Goal: Task Accomplishment & Management: Manage account settings

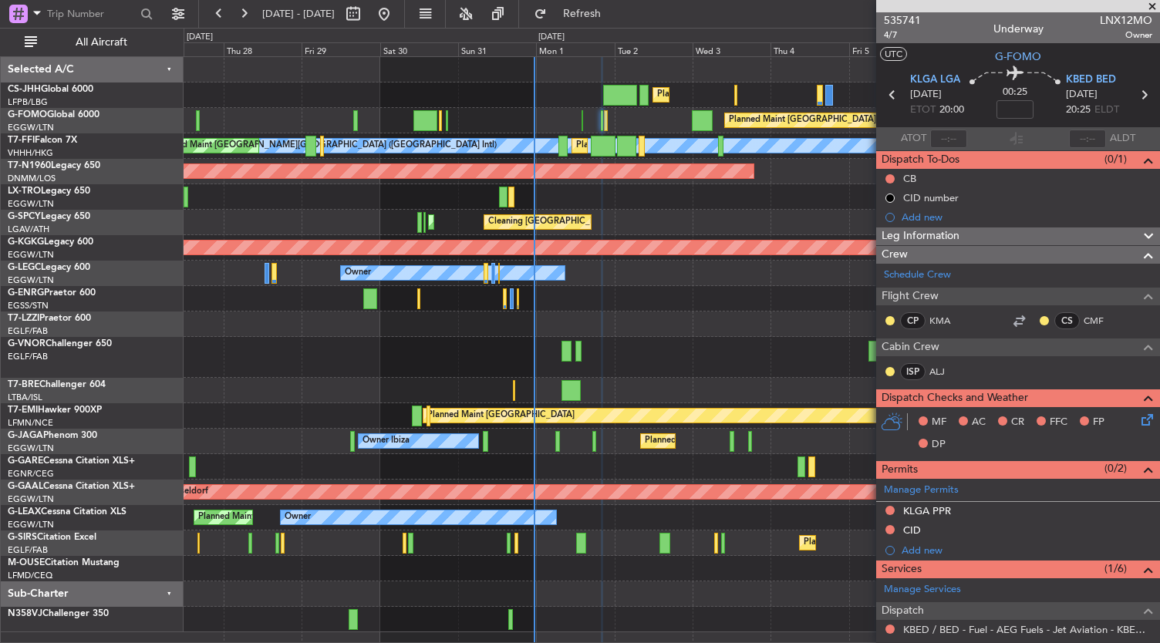
scroll to position [242, 0]
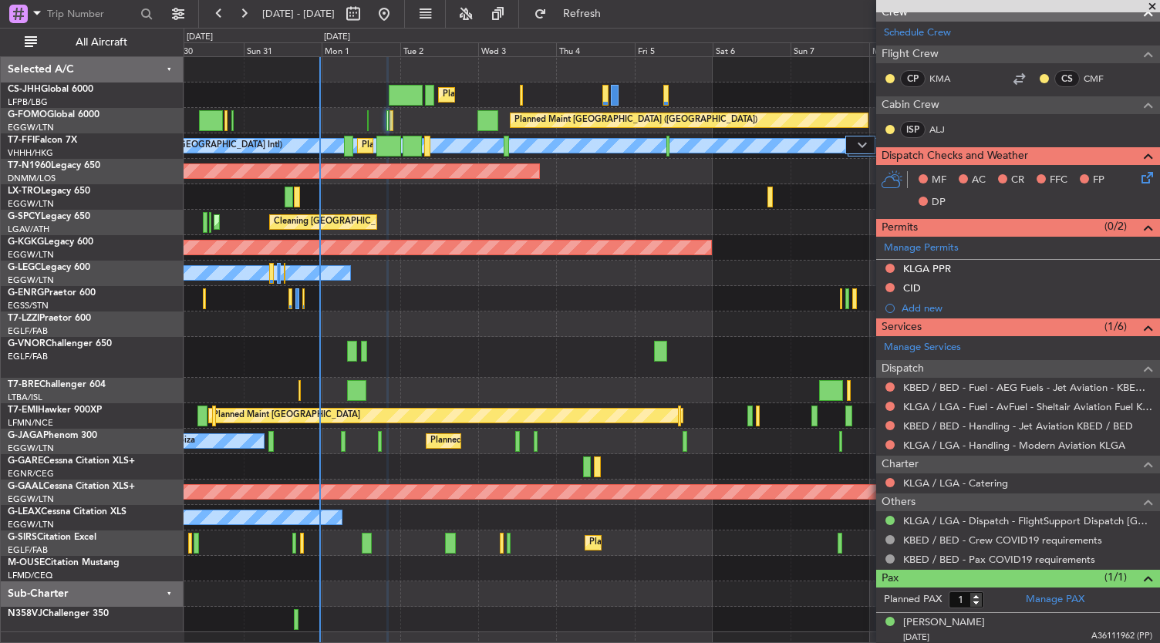
click at [588, 201] on div "Planned Maint [GEOGRAPHIC_DATA] ([GEOGRAPHIC_DATA]) Planned Maint [GEOGRAPHIC_D…" at bounding box center [672, 345] width 977 height 576
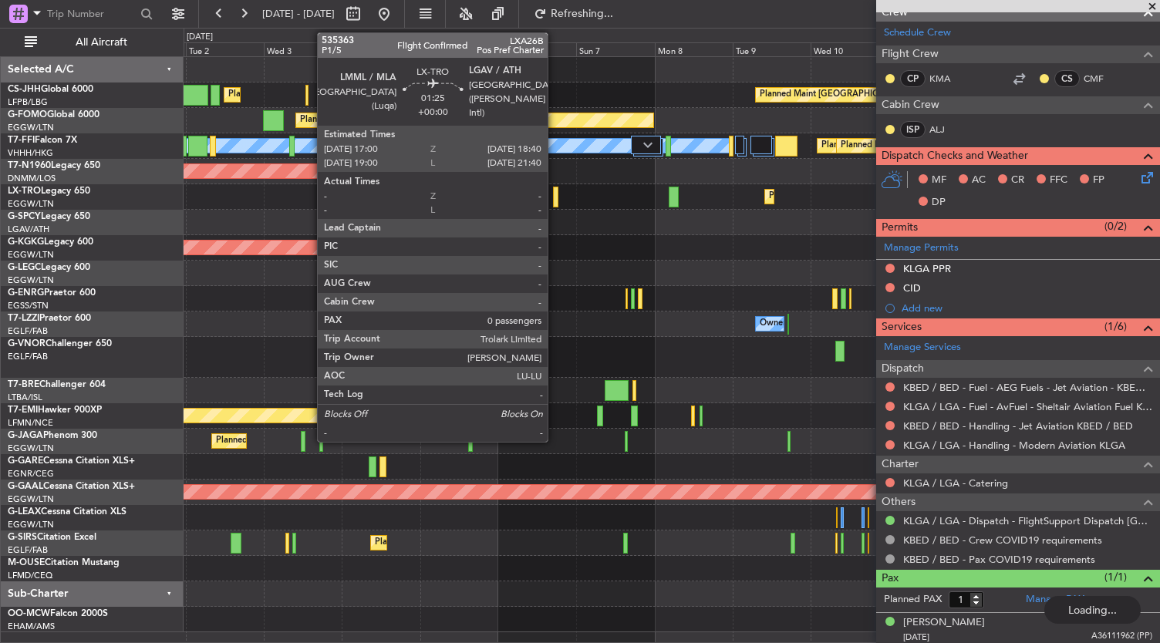
click at [555, 195] on div at bounding box center [556, 197] width 6 height 21
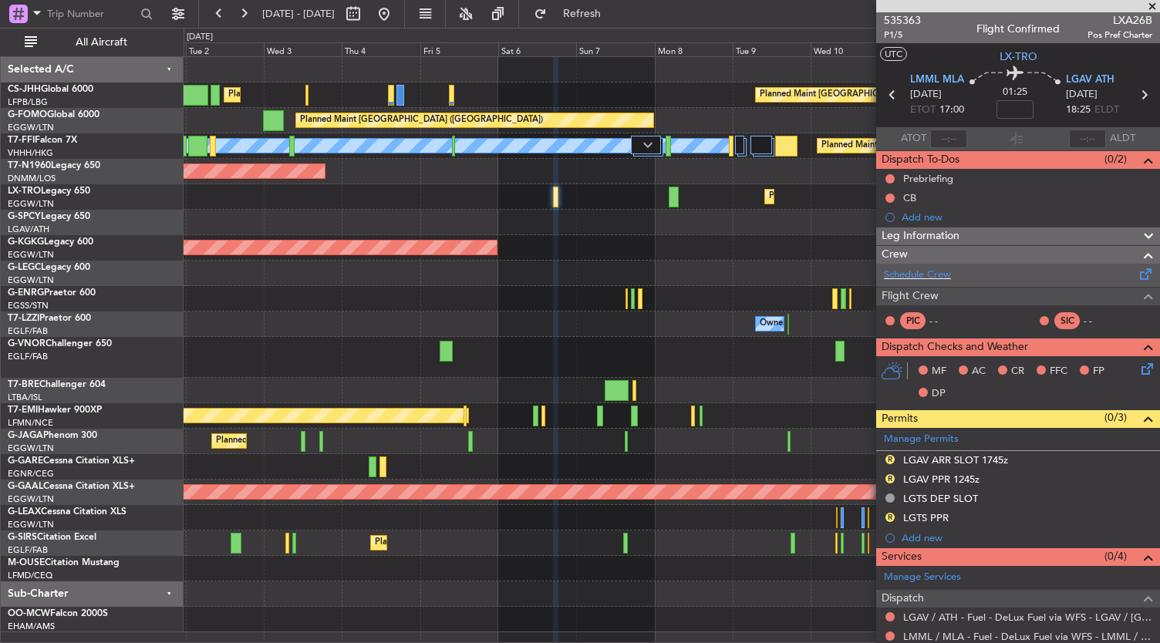
scroll to position [215, 0]
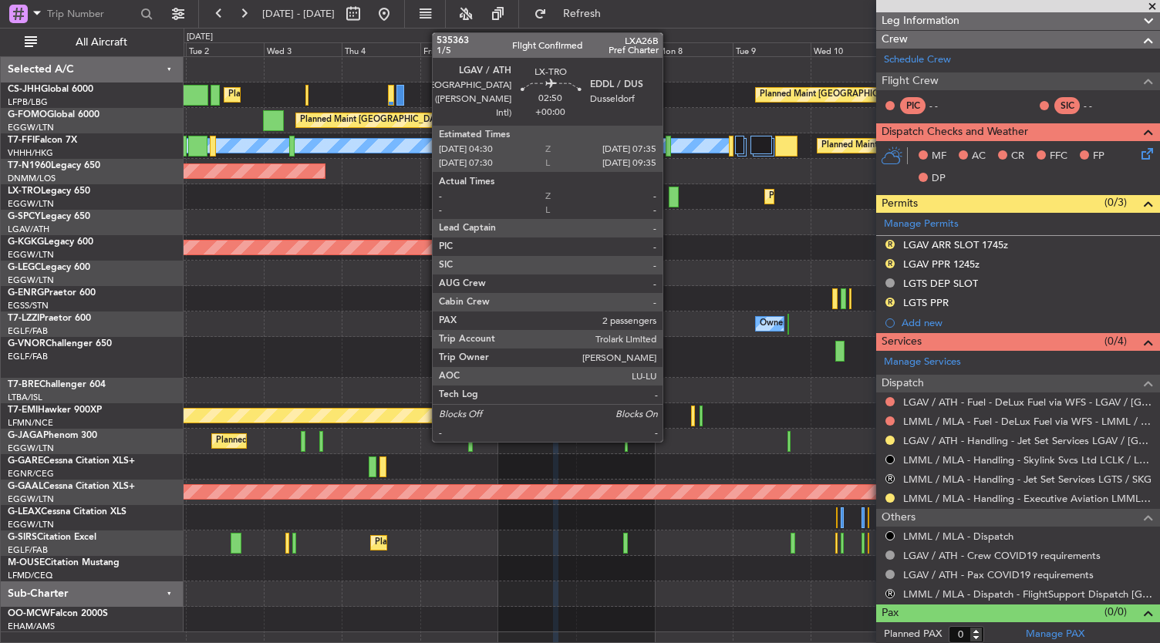
click at [670, 193] on div at bounding box center [674, 197] width 11 height 21
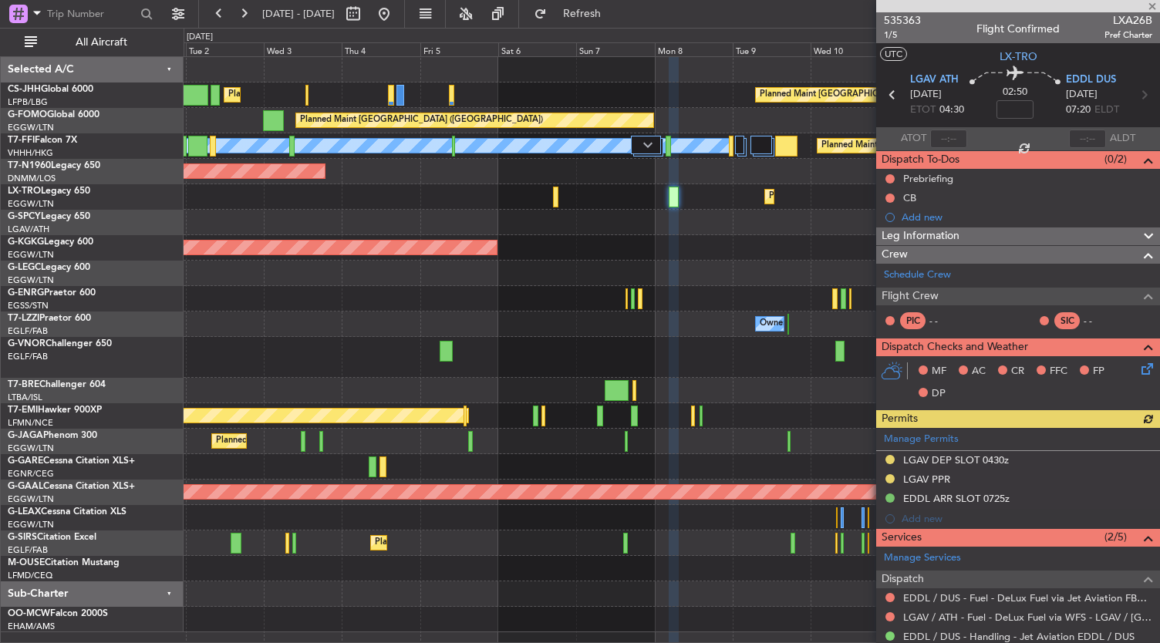
scroll to position [208, 0]
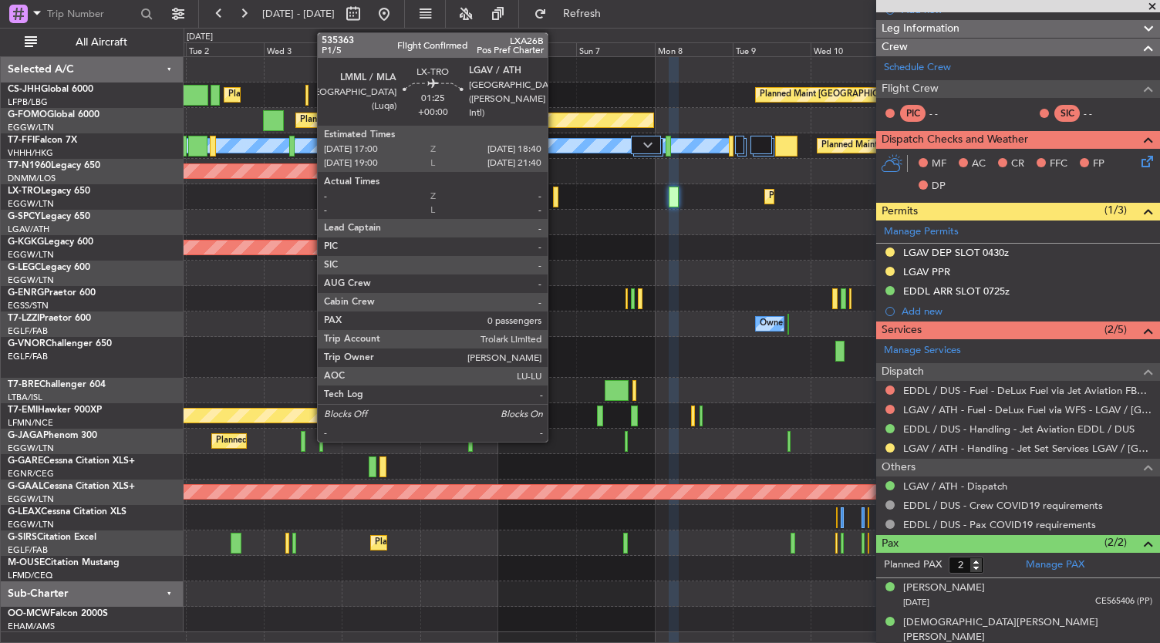
click at [555, 201] on div at bounding box center [556, 197] width 6 height 21
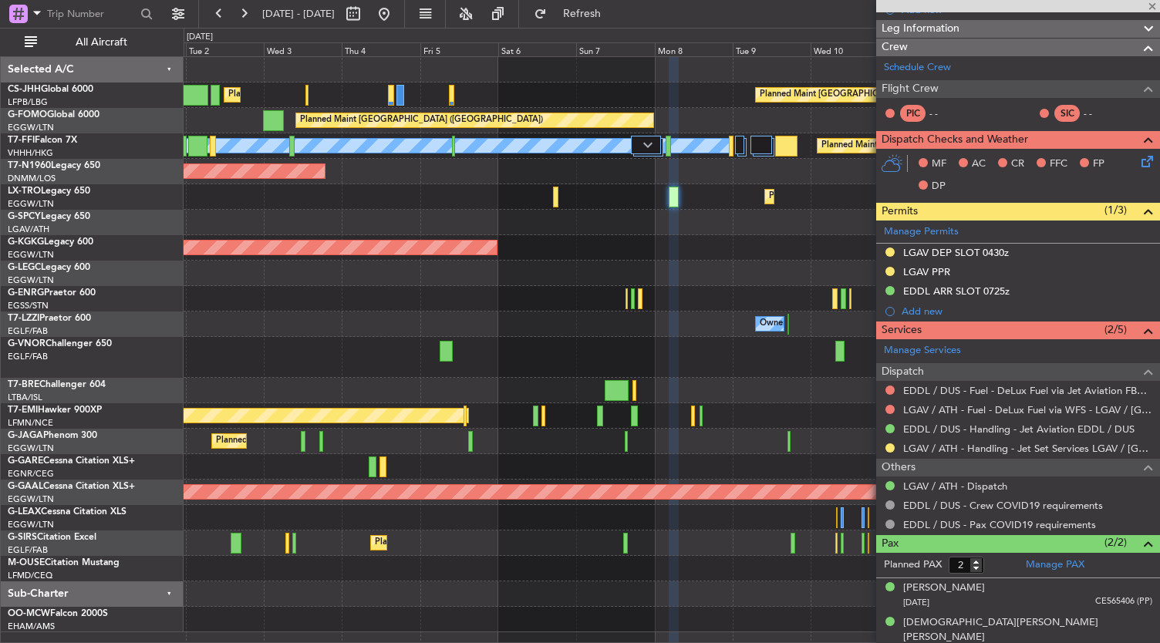
type input "0"
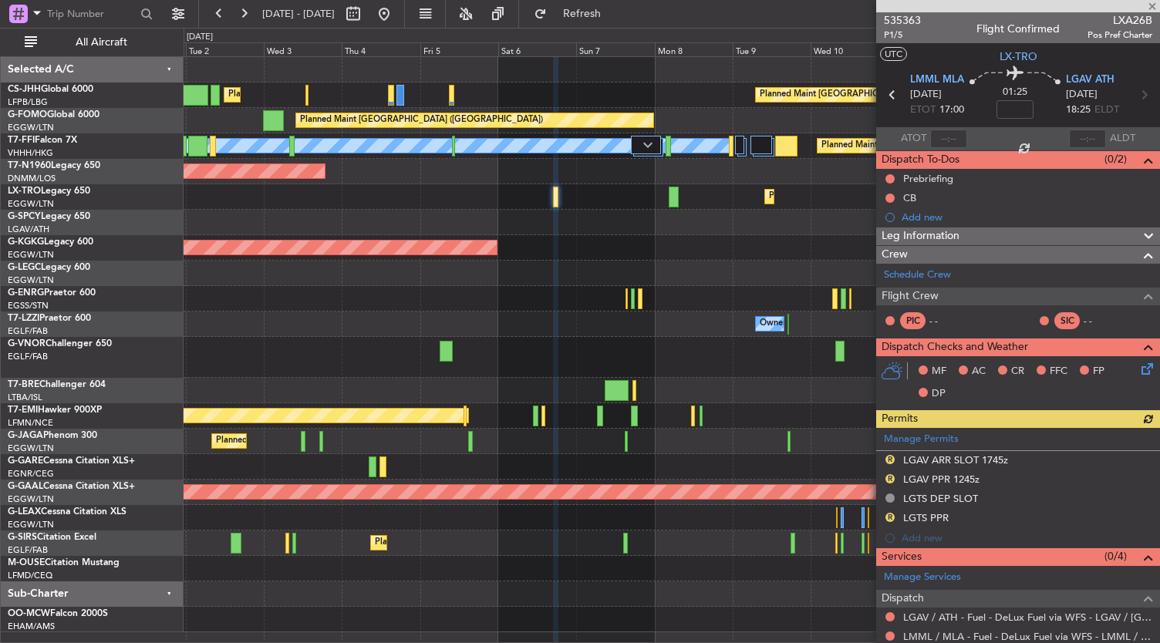
scroll to position [215, 0]
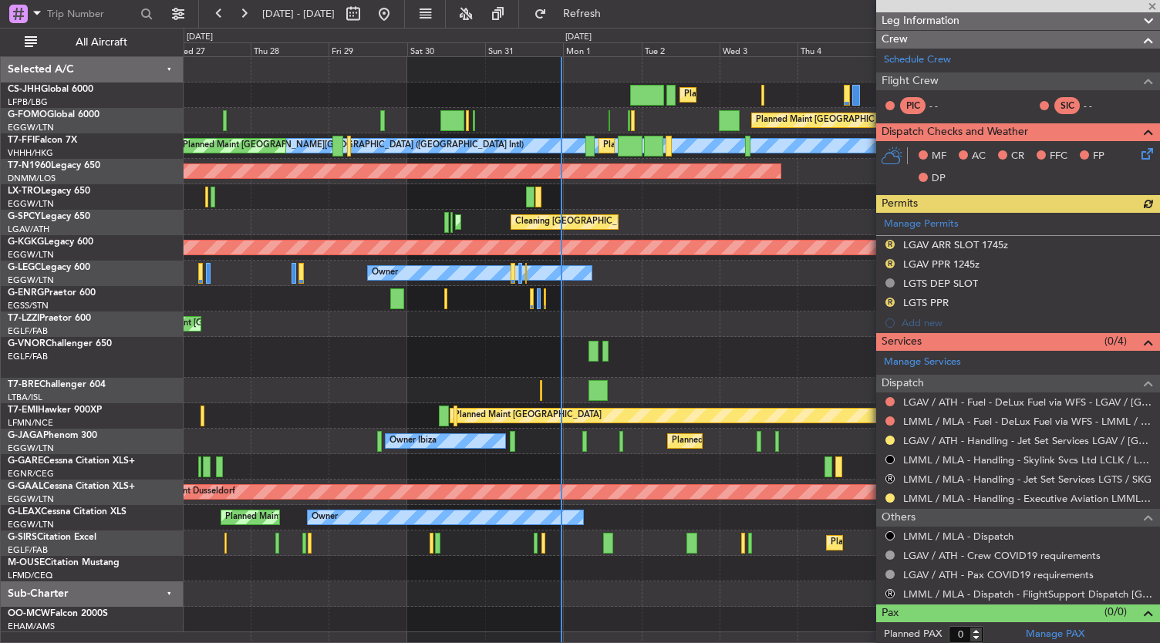
click at [616, 215] on div "Cleaning [GEOGRAPHIC_DATA] ([PERSON_NAME] Intl) Planned Maint [GEOGRAPHIC_DATA]…" at bounding box center [672, 222] width 977 height 25
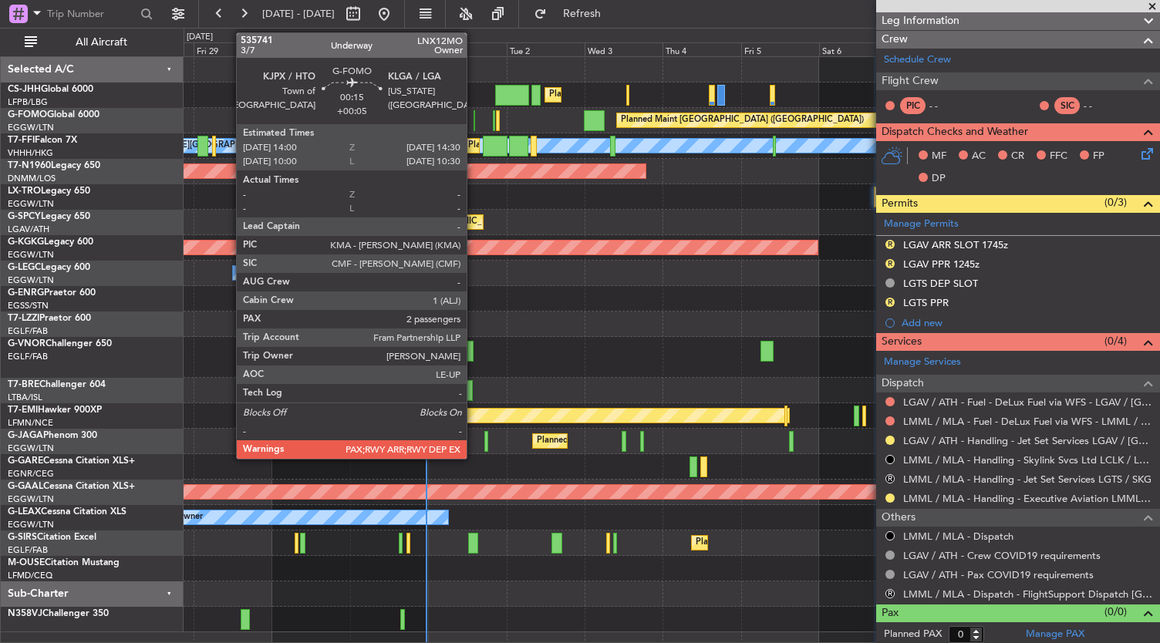
click at [474, 123] on div at bounding box center [475, 120] width 2 height 21
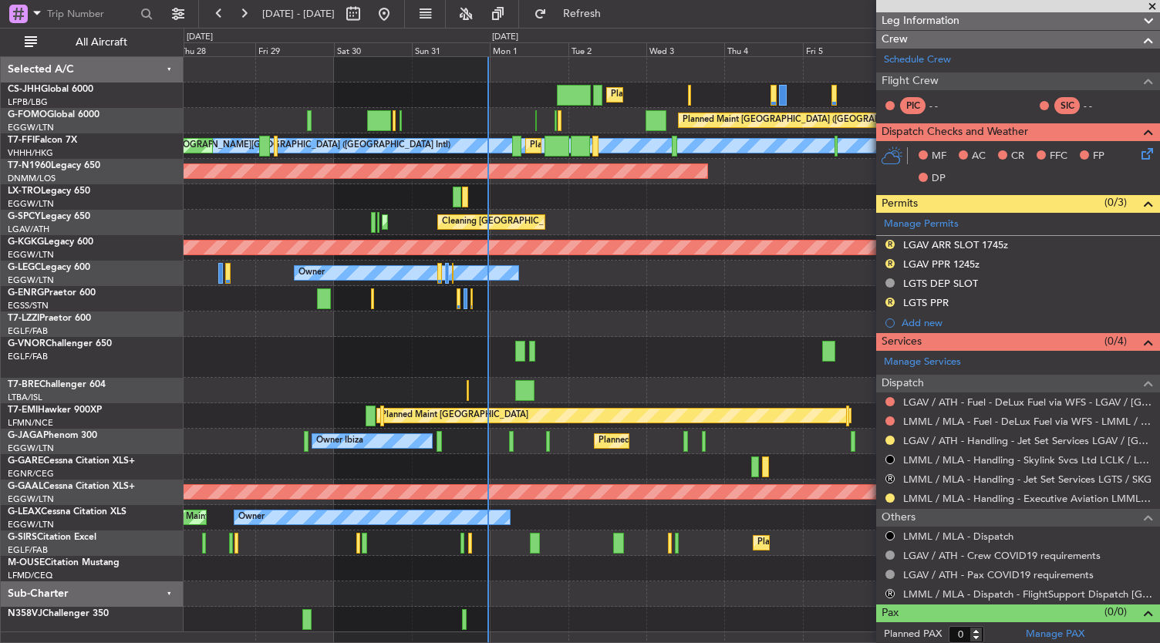
click at [643, 319] on div "Owner Unplanned Maint [GEOGRAPHIC_DATA] ([GEOGRAPHIC_DATA])" at bounding box center [672, 324] width 977 height 25
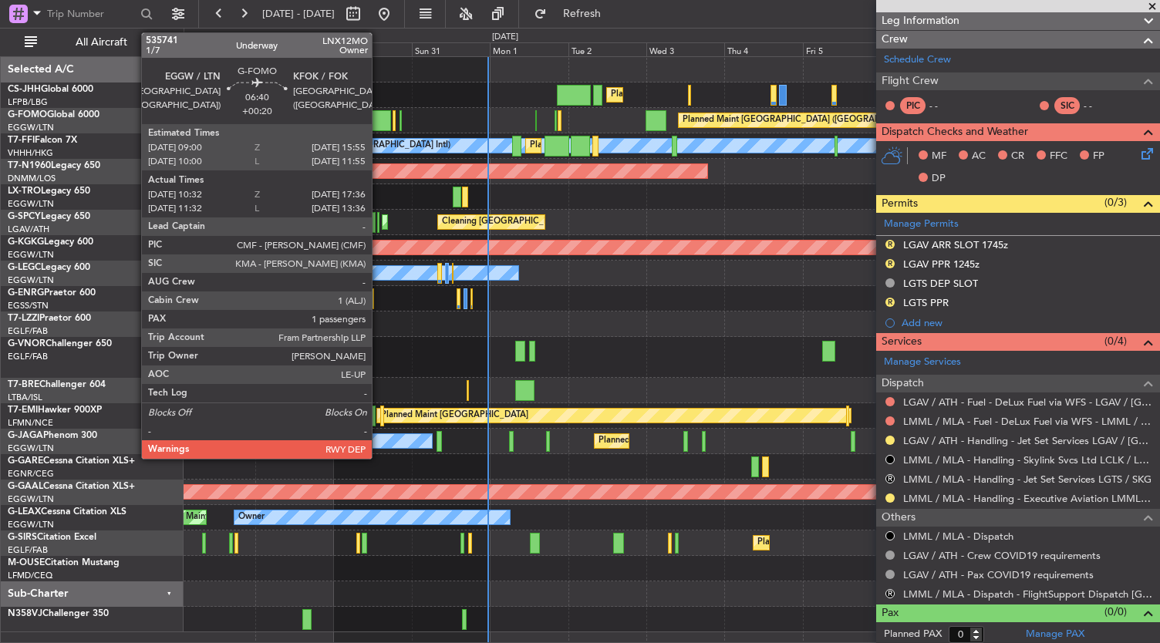
click at [380, 120] on div at bounding box center [378, 120] width 23 height 21
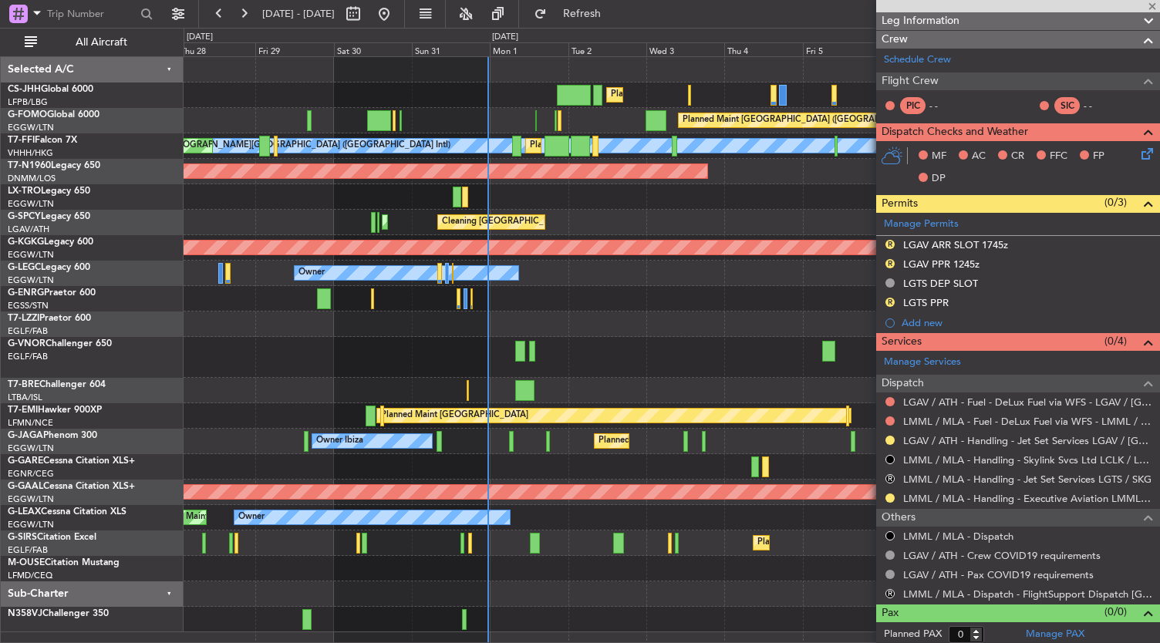
type input "+00:20"
type input "10:32"
type input "17:21"
type input "1"
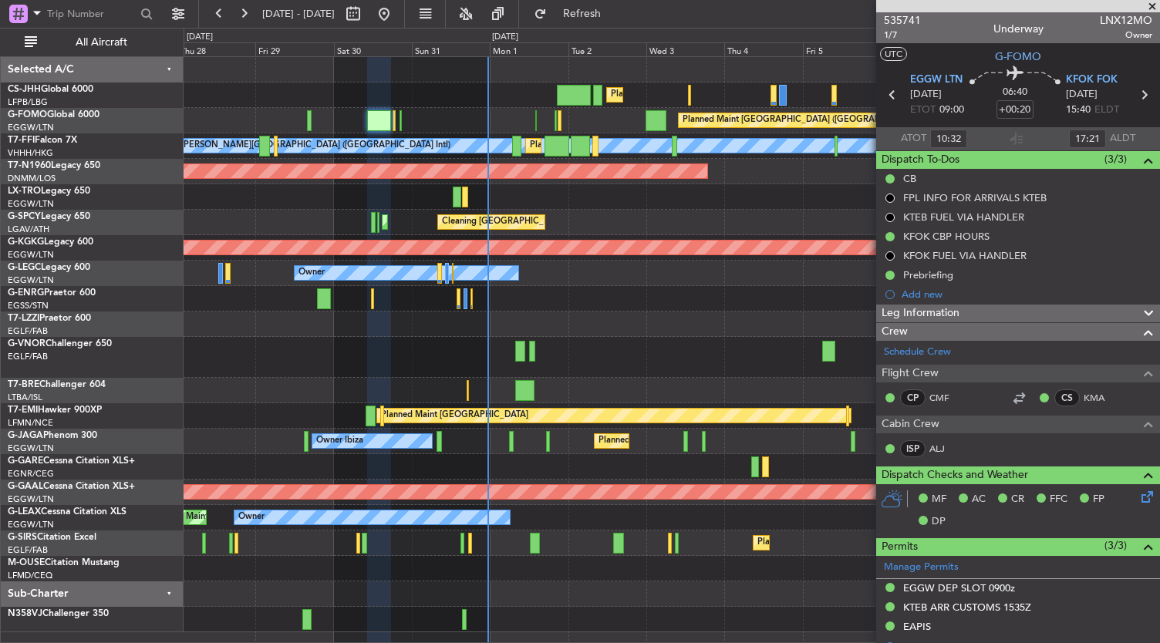
scroll to position [376, 0]
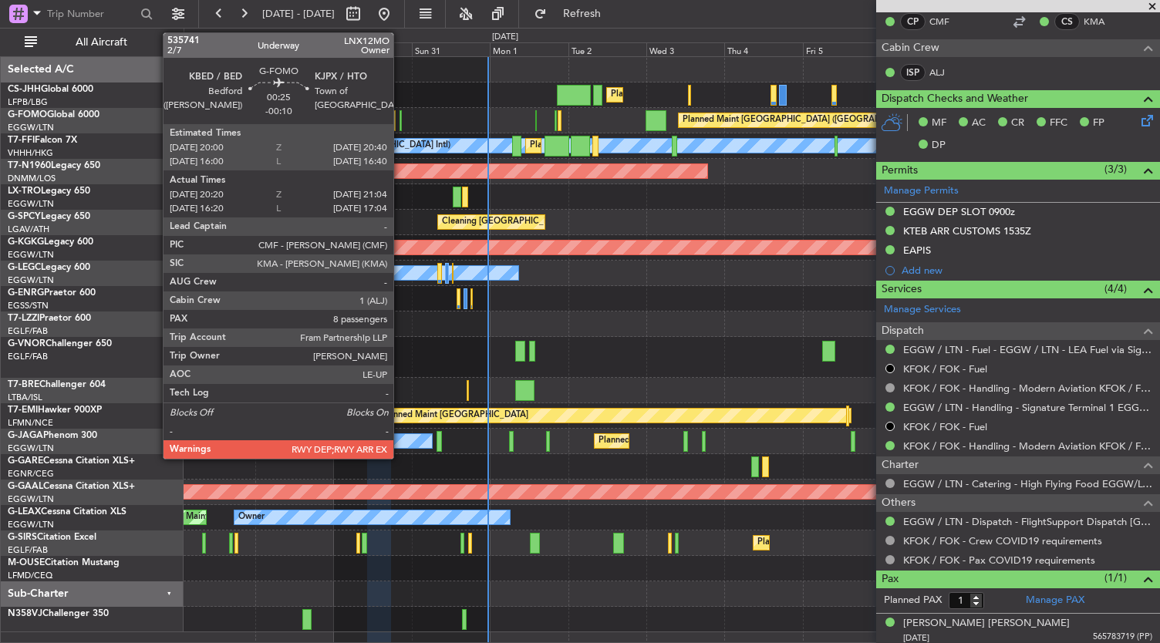
click at [401, 128] on div at bounding box center [401, 120] width 3 height 21
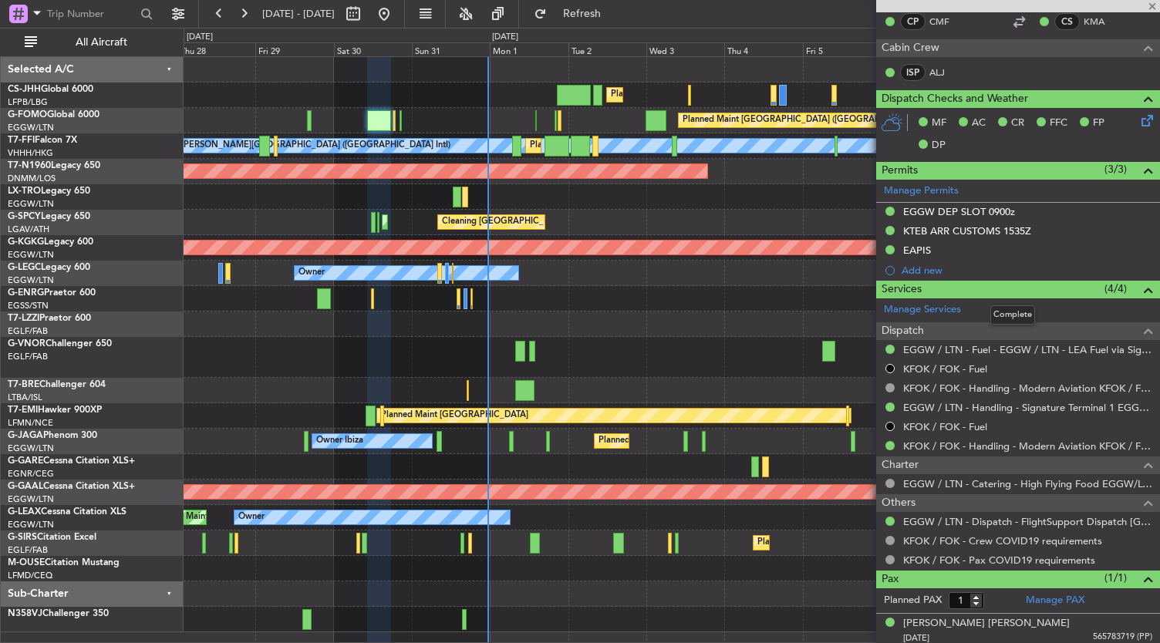
type input "-00:10"
type input "20:20"
type input "20:49"
type input "8"
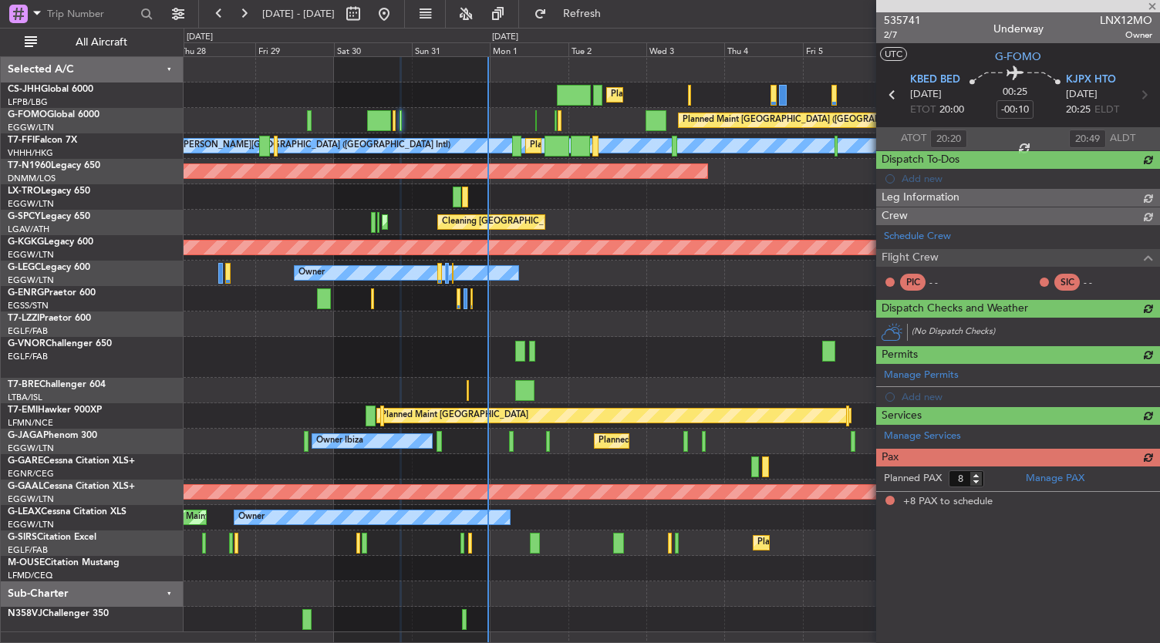
scroll to position [0, 0]
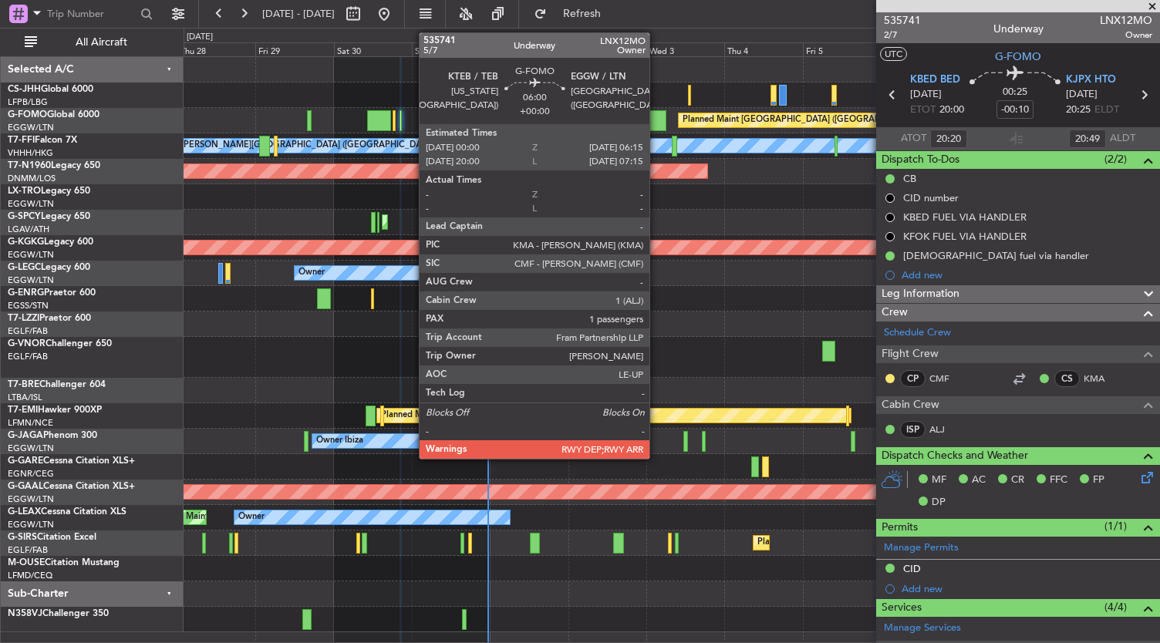
click at [657, 119] on div at bounding box center [656, 120] width 21 height 21
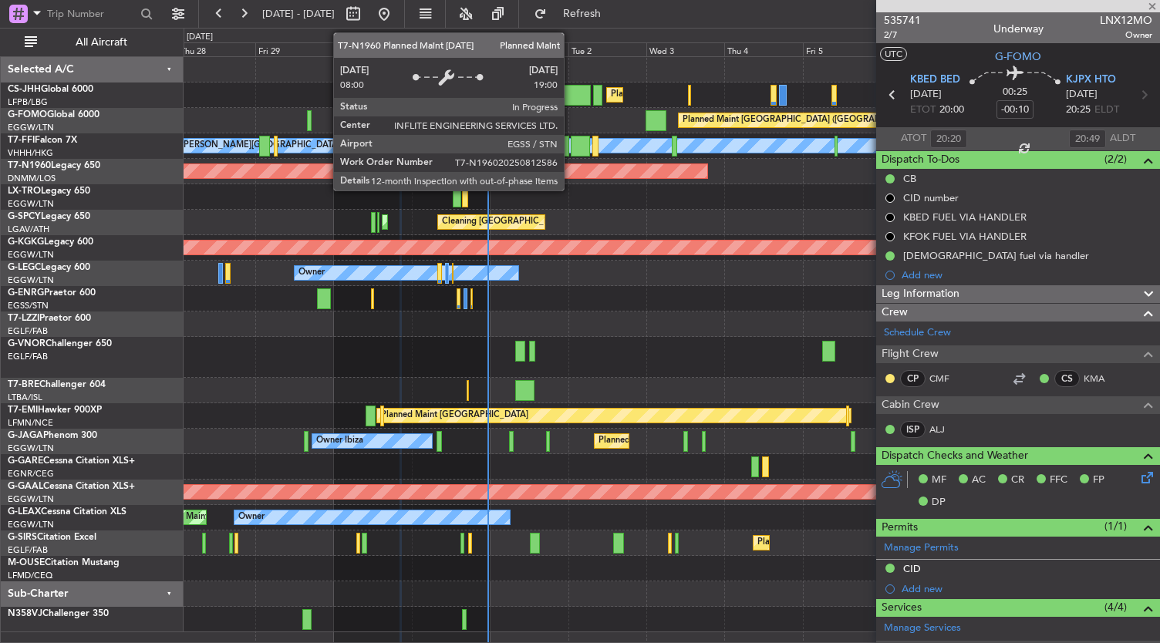
type input "1"
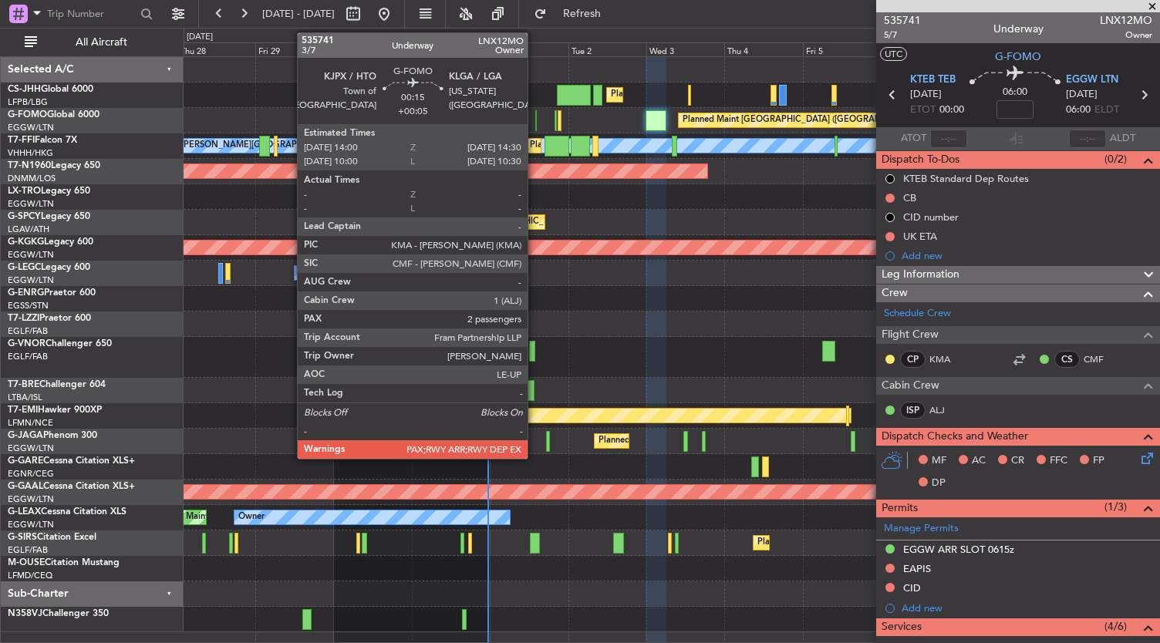
click at [535, 122] on div at bounding box center [536, 120] width 2 height 21
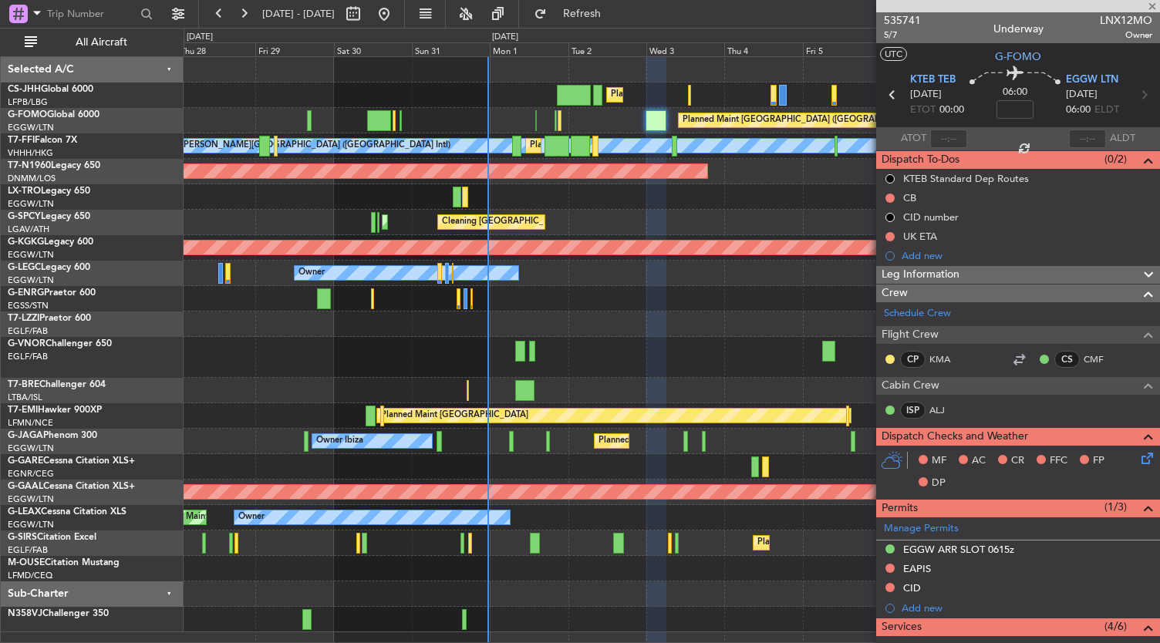
type input "+00:05"
type input "2"
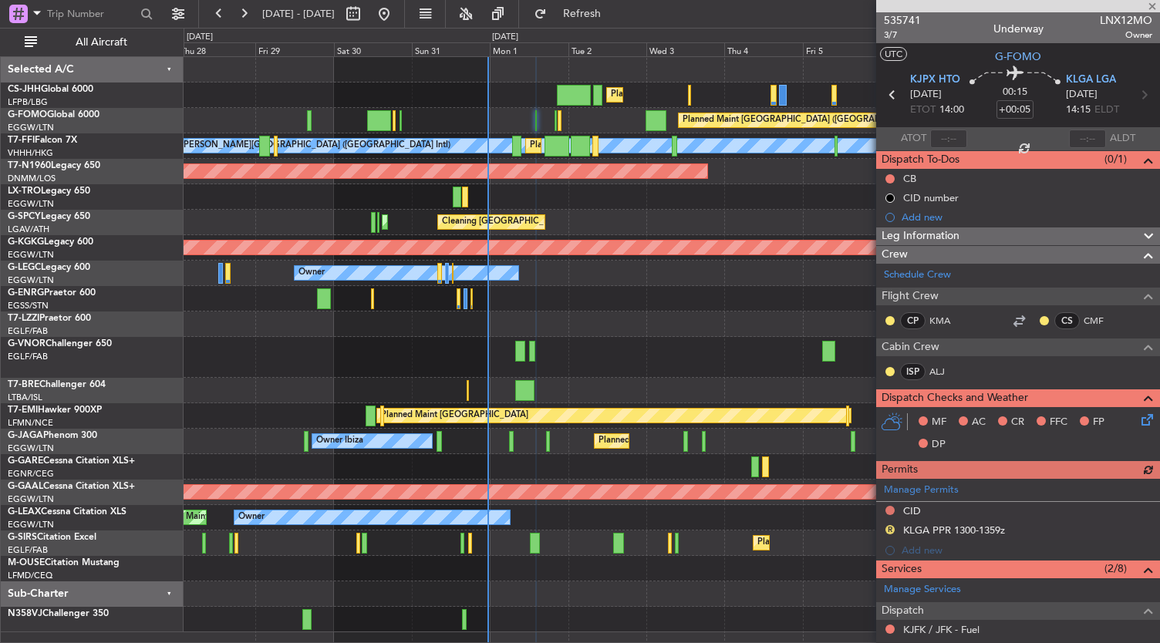
scroll to position [276, 0]
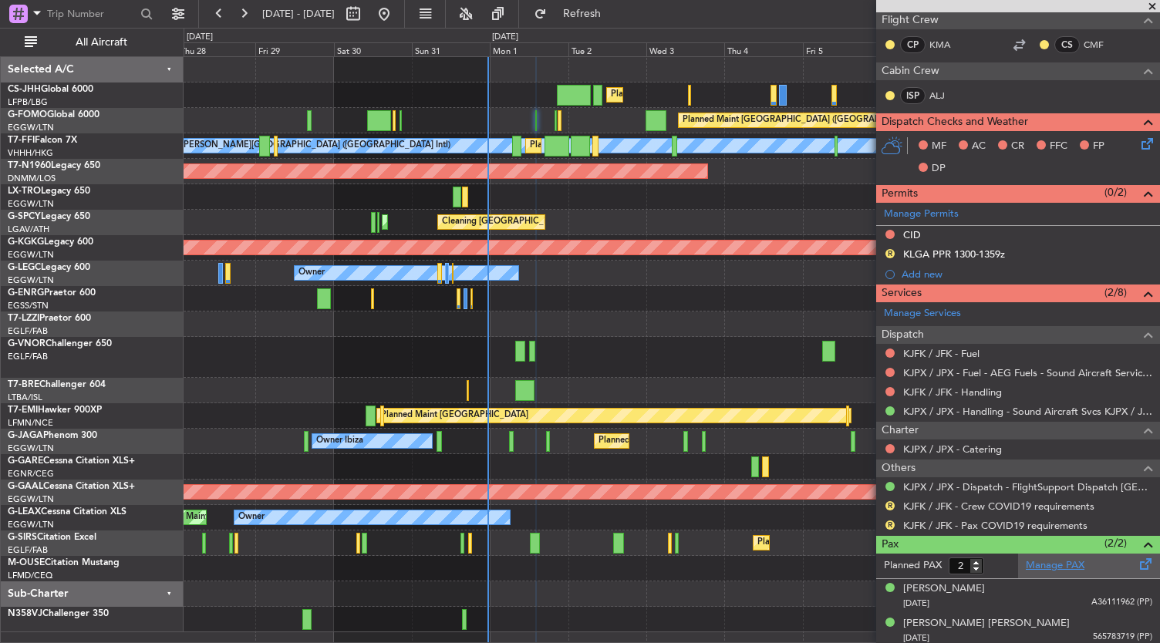
click at [1055, 563] on link "Manage PAX" at bounding box center [1055, 566] width 59 height 15
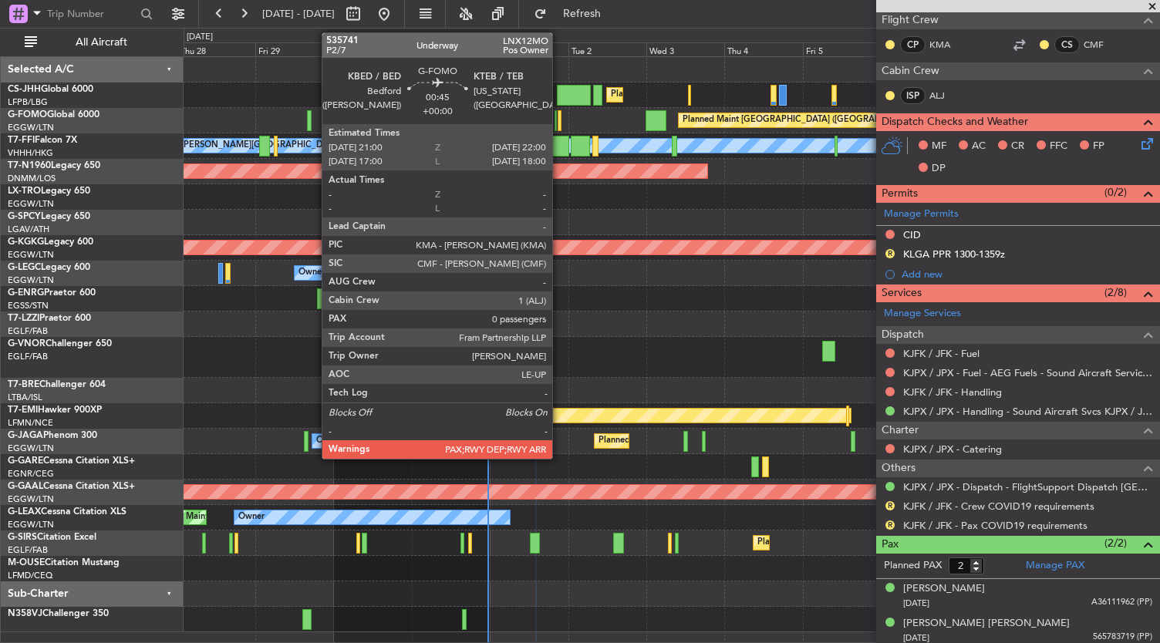
click at [560, 122] on div at bounding box center [560, 120] width 4 height 21
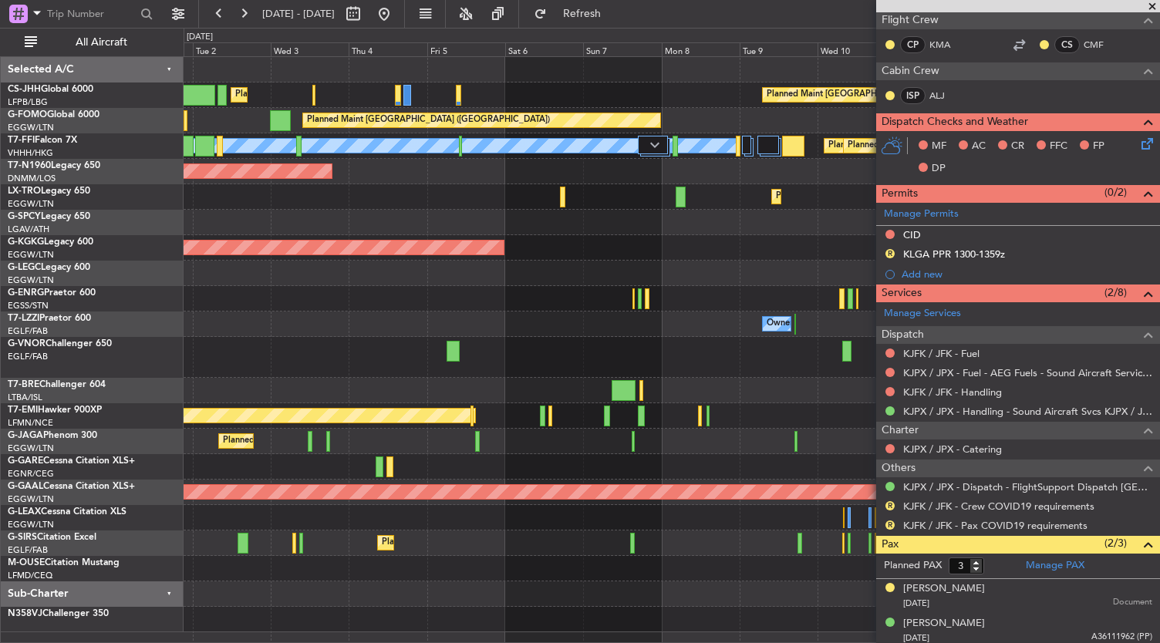
click at [356, 204] on div "Planned Maint Dusseldorf" at bounding box center [672, 196] width 977 height 25
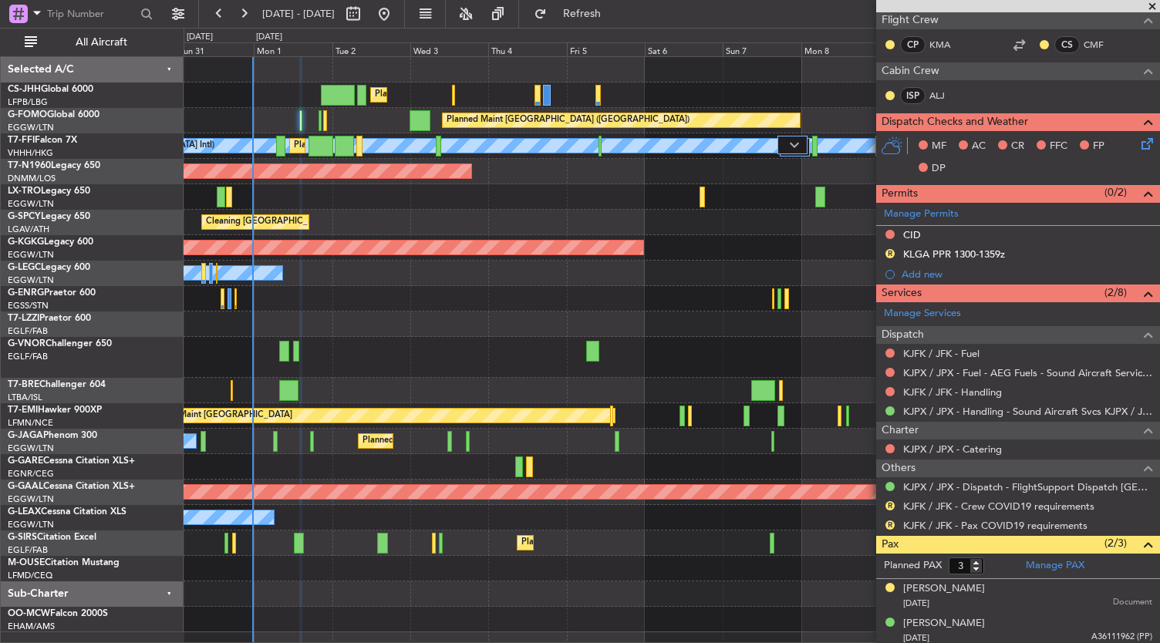
click at [556, 302] on div at bounding box center [672, 298] width 977 height 25
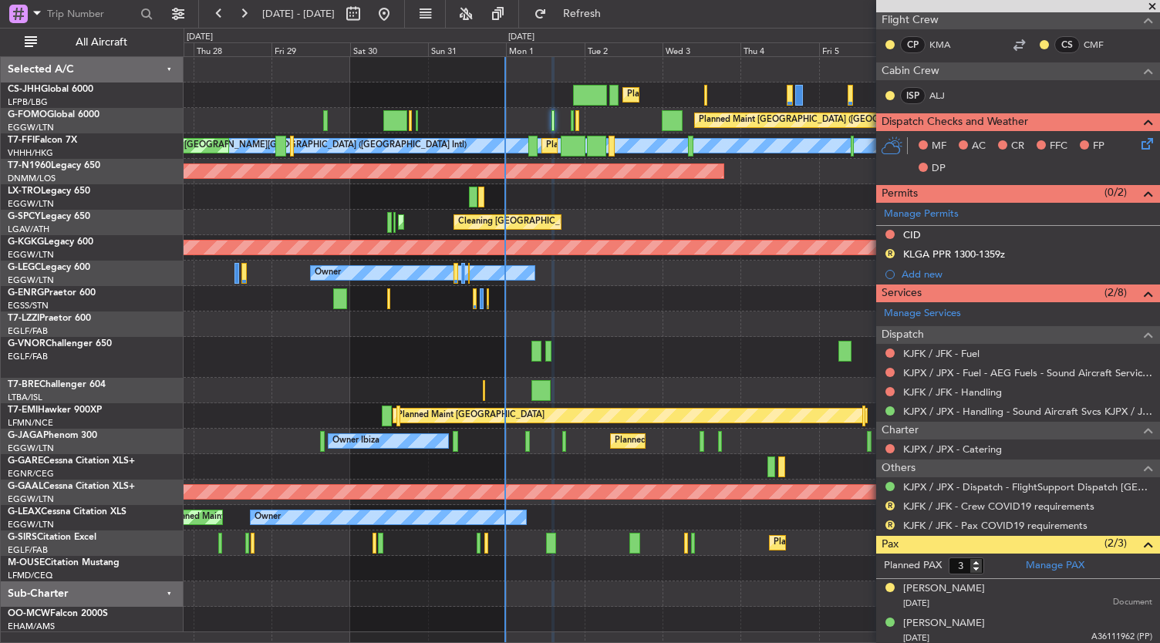
click at [738, 379] on div "Planned Maint [GEOGRAPHIC_DATA] ([GEOGRAPHIC_DATA]) Planned Maint [GEOGRAPHIC_D…" at bounding box center [672, 345] width 977 height 576
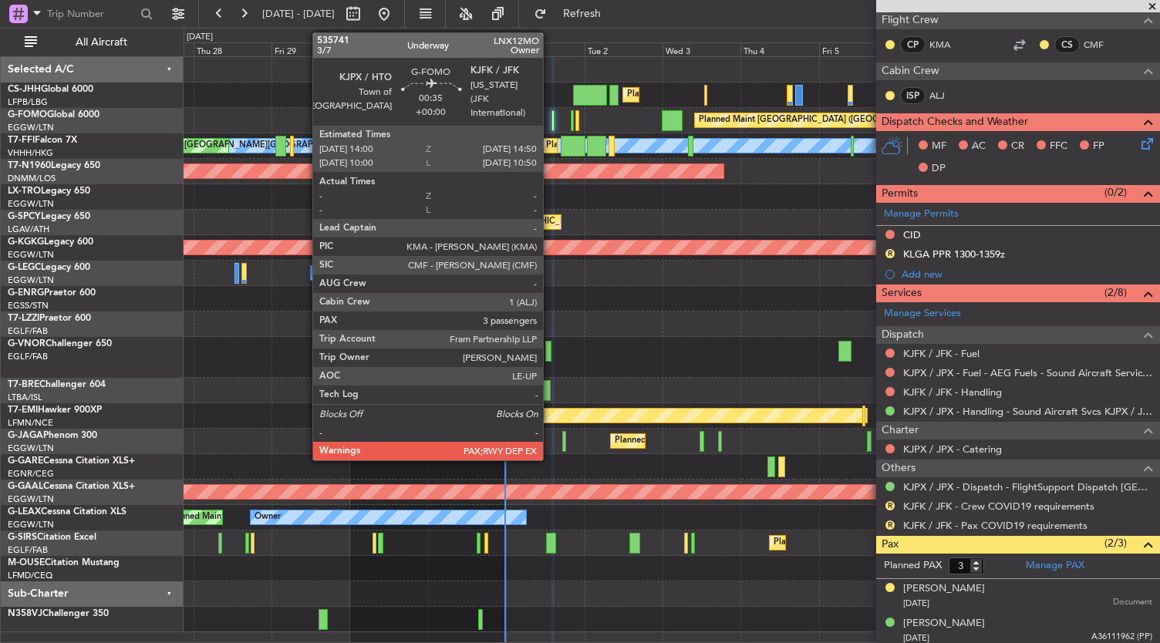
click at [552, 120] on div at bounding box center [553, 120] width 3 height 21
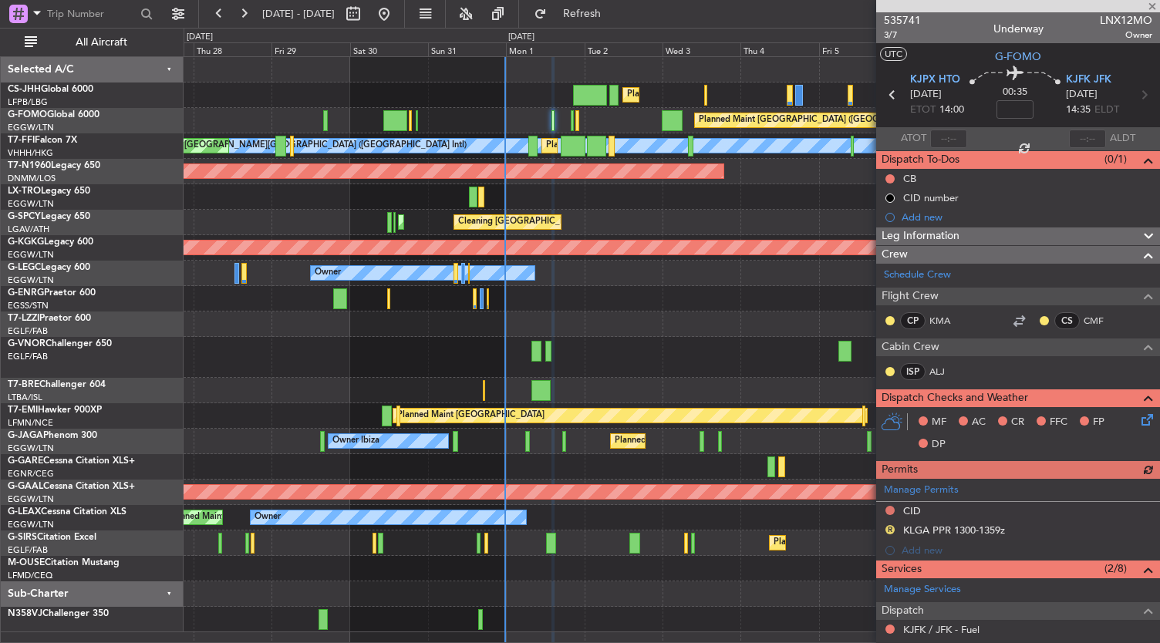
scroll to position [312, 0]
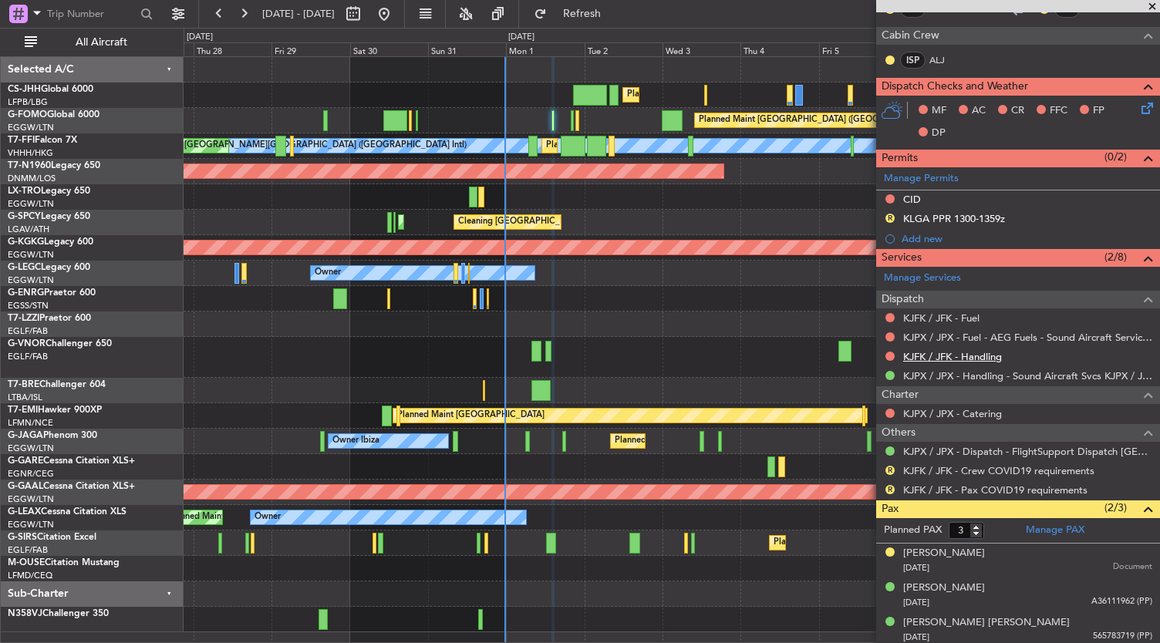
click at [974, 357] on link "KJFK / JFK - Handling" at bounding box center [952, 356] width 99 height 13
click at [943, 315] on link "KJFK / JFK - Fuel" at bounding box center [941, 318] width 76 height 13
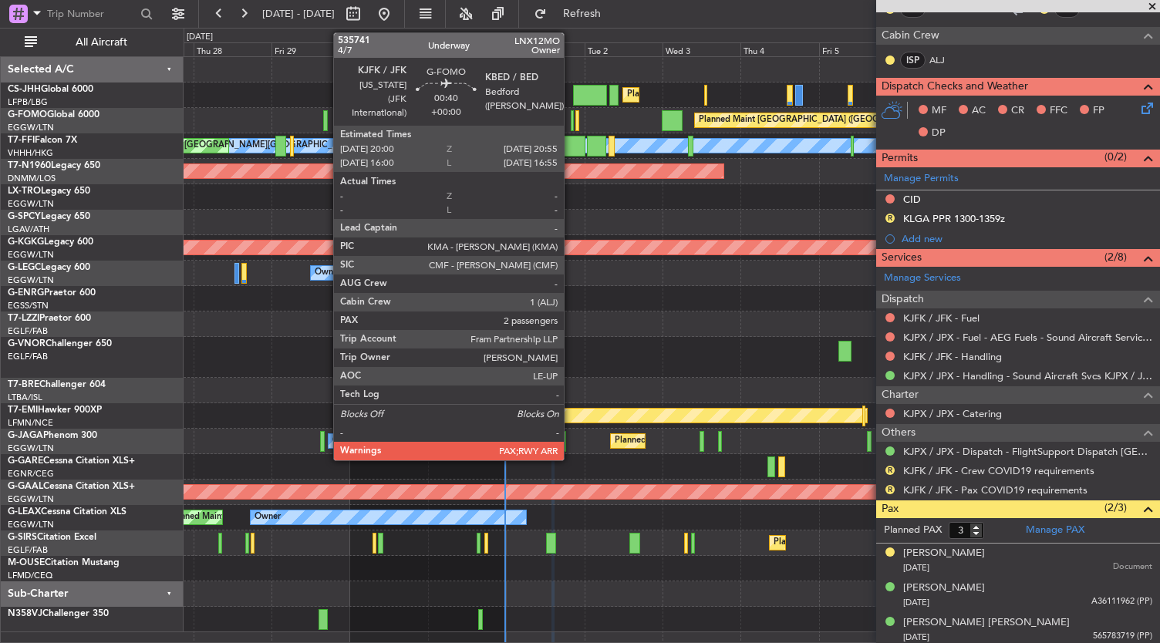
click at [572, 126] on div at bounding box center [572, 120] width 3 height 21
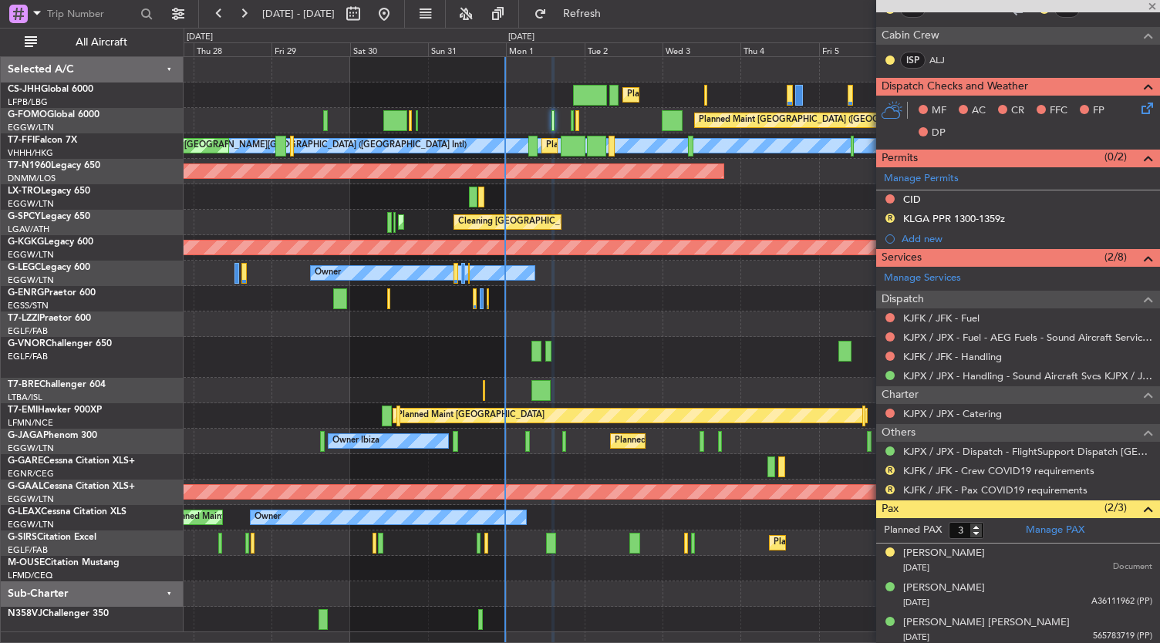
type input "2"
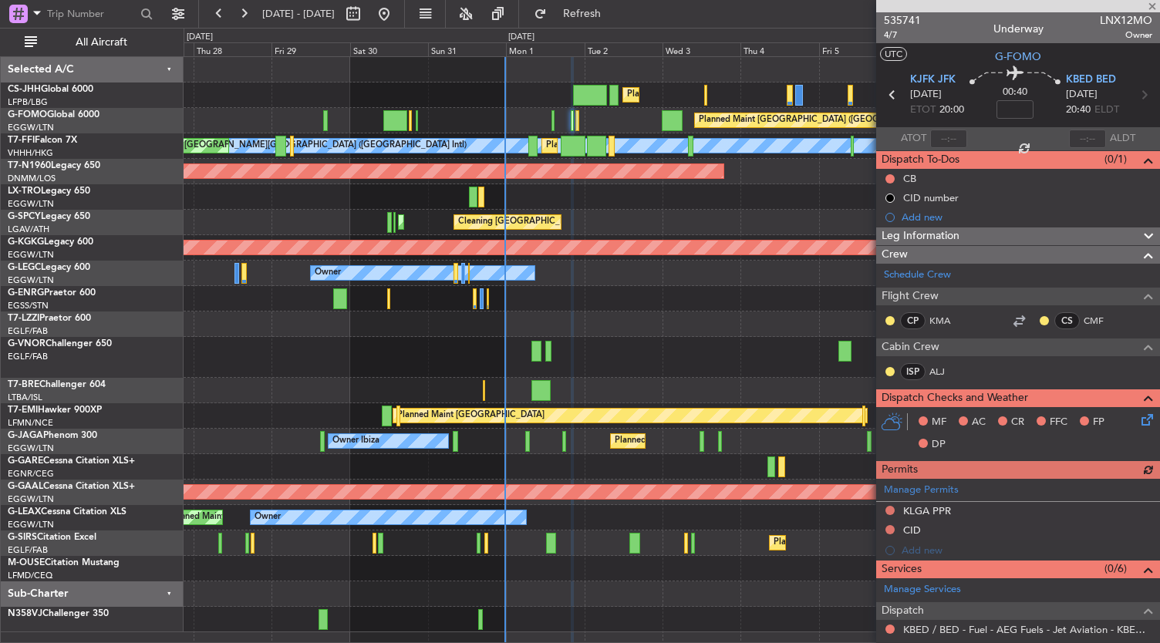
scroll to position [296, 0]
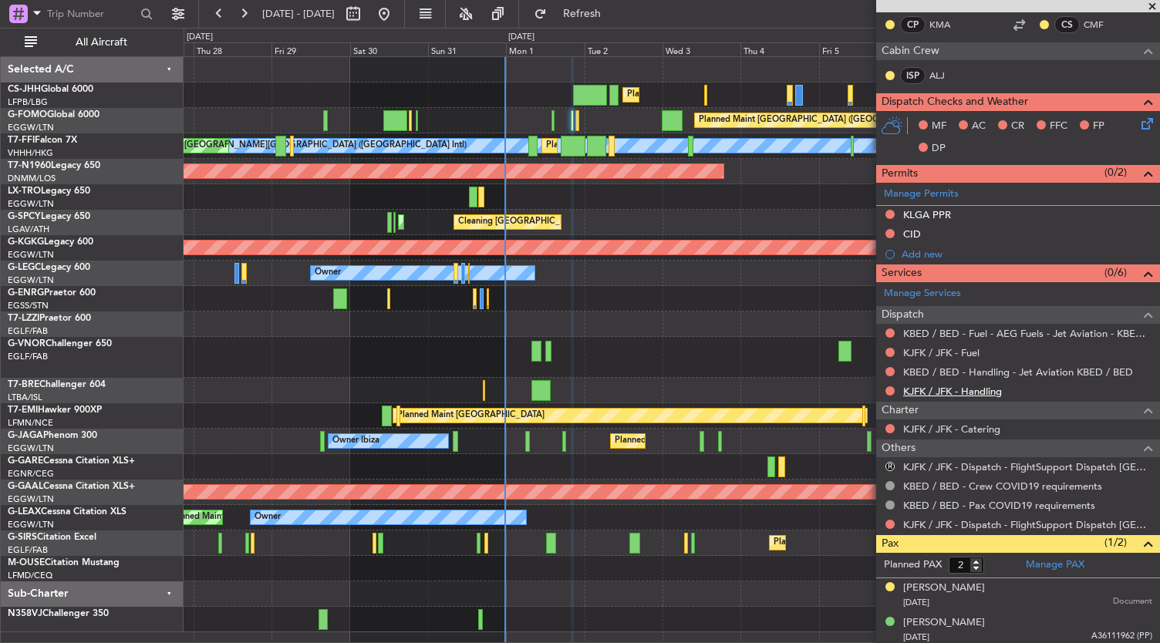
click at [970, 390] on link "KJFK / JFK - Handling" at bounding box center [952, 391] width 99 height 13
click at [950, 349] on link "KJFK / JFK - Fuel" at bounding box center [941, 352] width 76 height 13
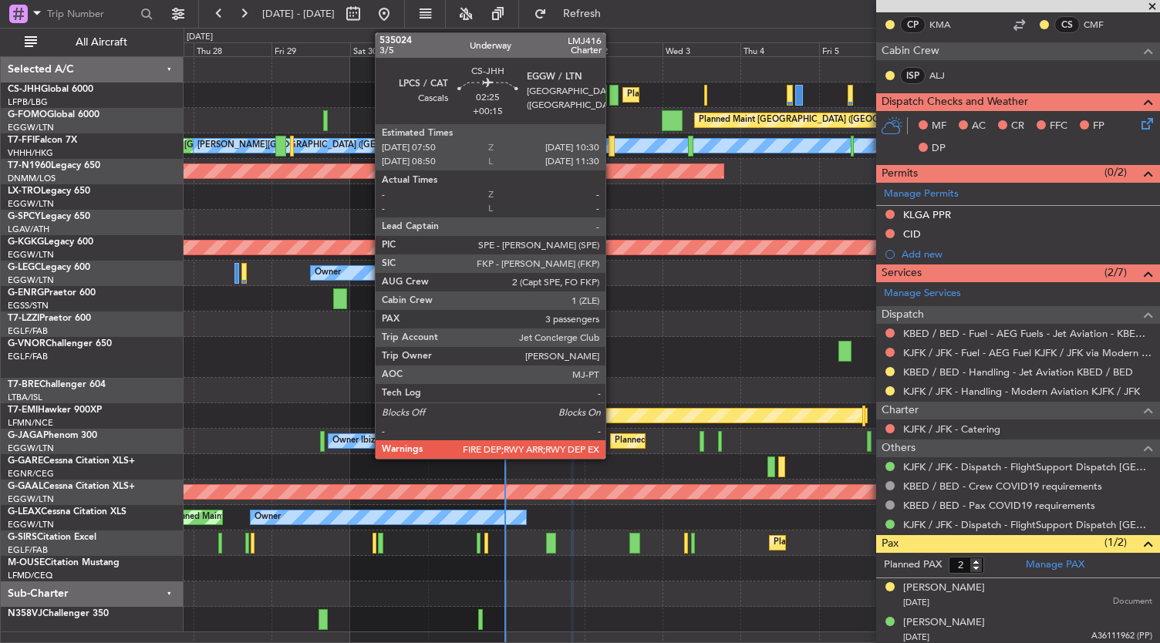
click at [613, 95] on div at bounding box center [613, 95] width 9 height 21
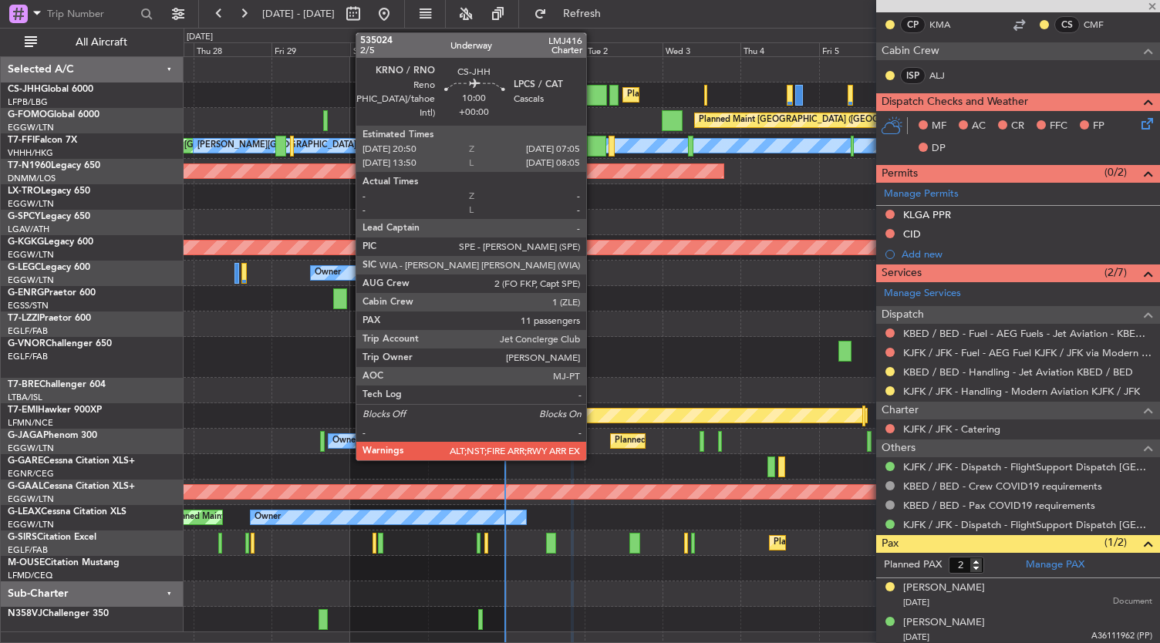
type input "+00:15"
type input "3"
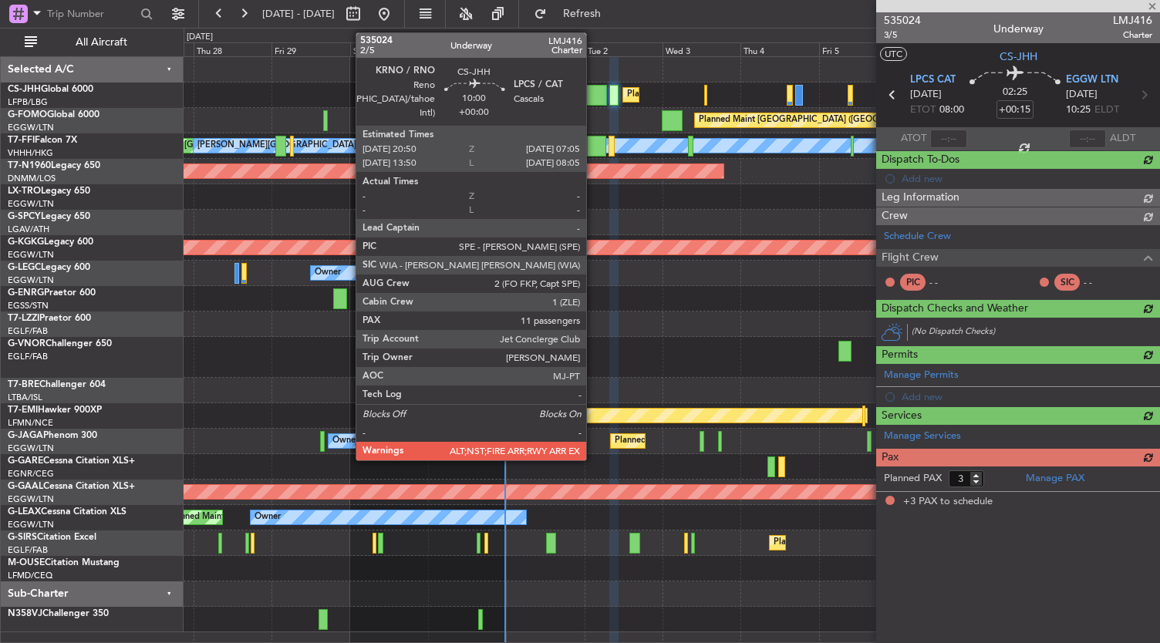
scroll to position [0, 0]
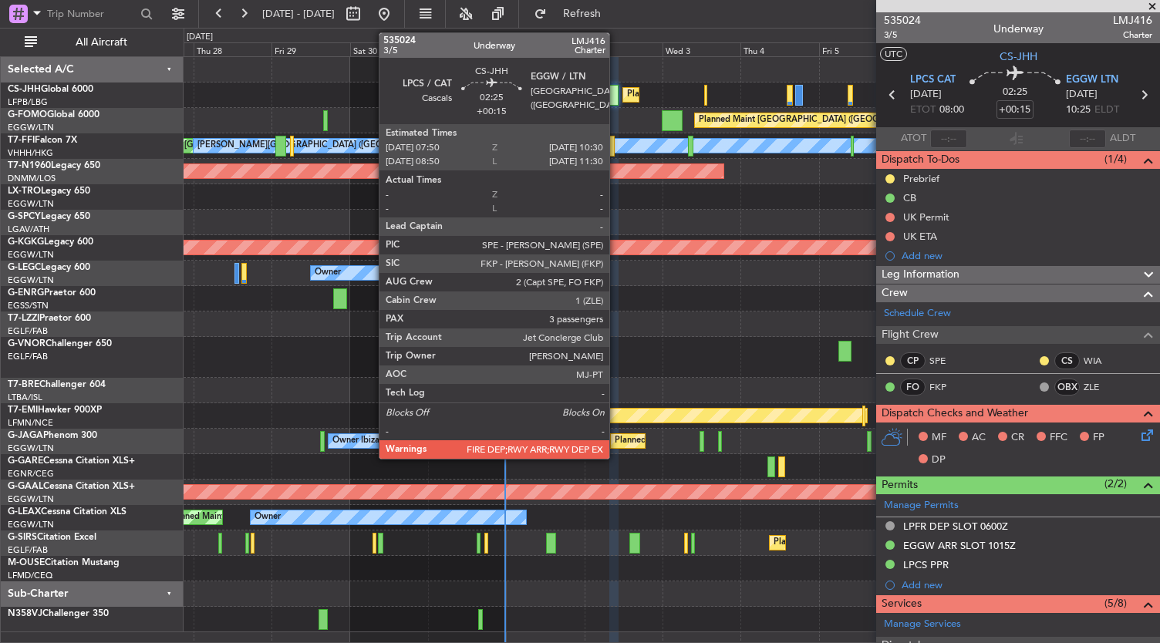
click at [617, 96] on div at bounding box center [613, 95] width 9 height 21
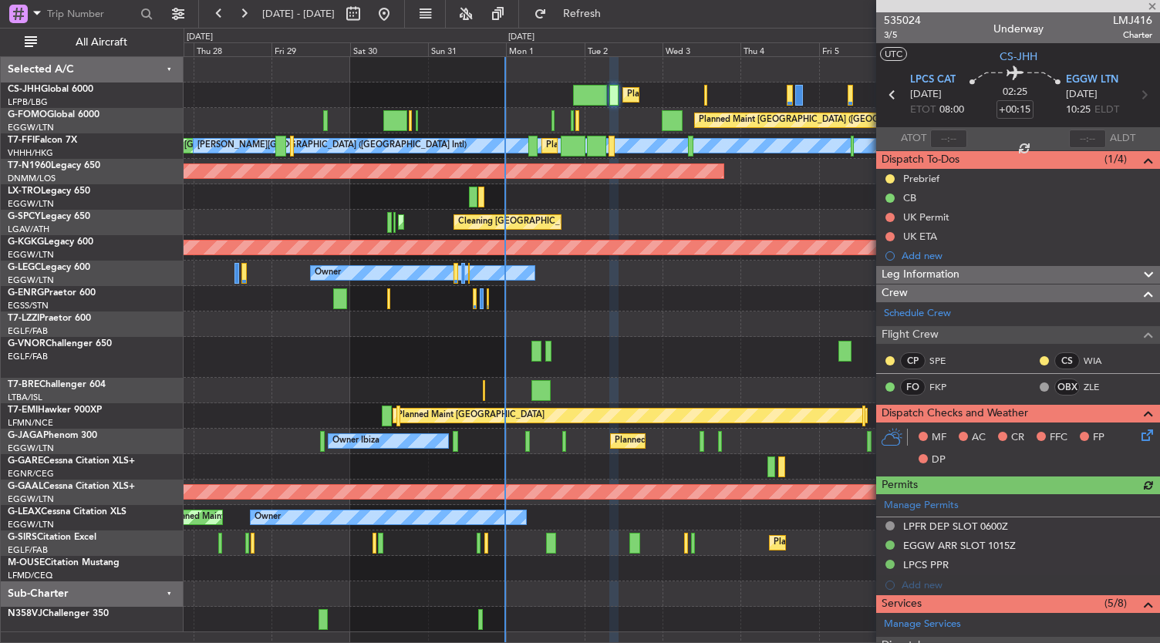
scroll to position [423, 0]
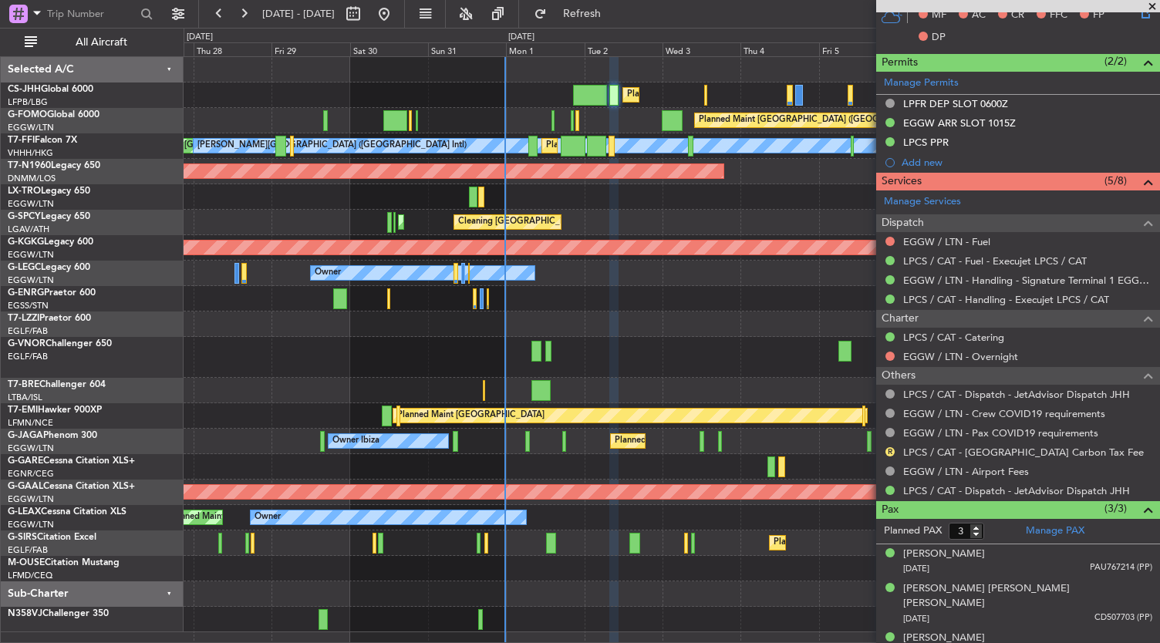
click at [544, 234] on div "Cleaning [GEOGRAPHIC_DATA] ([PERSON_NAME] Intl) Planned Maint [GEOGRAPHIC_DATA]…" at bounding box center [672, 222] width 977 height 25
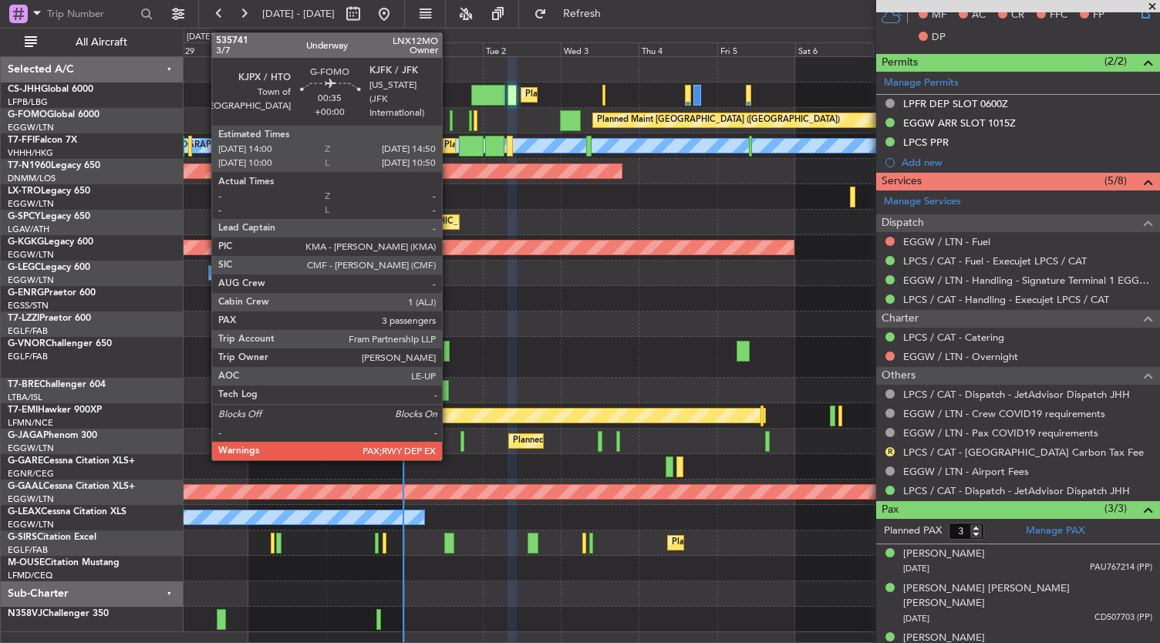
click at [450, 121] on div at bounding box center [451, 120] width 3 height 21
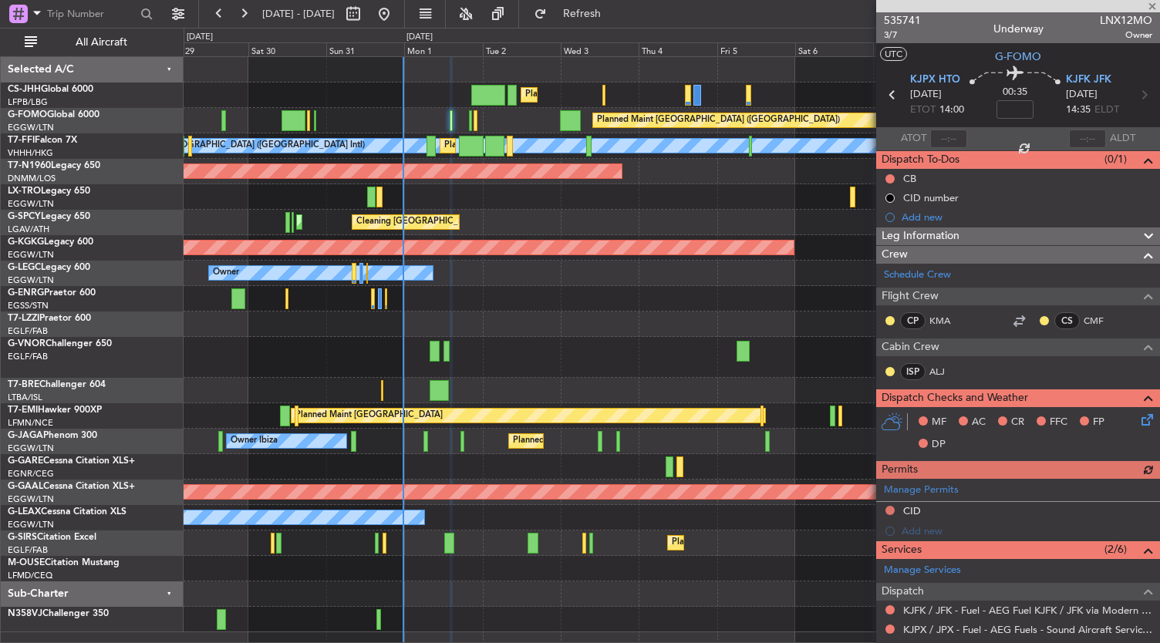
scroll to position [292, 0]
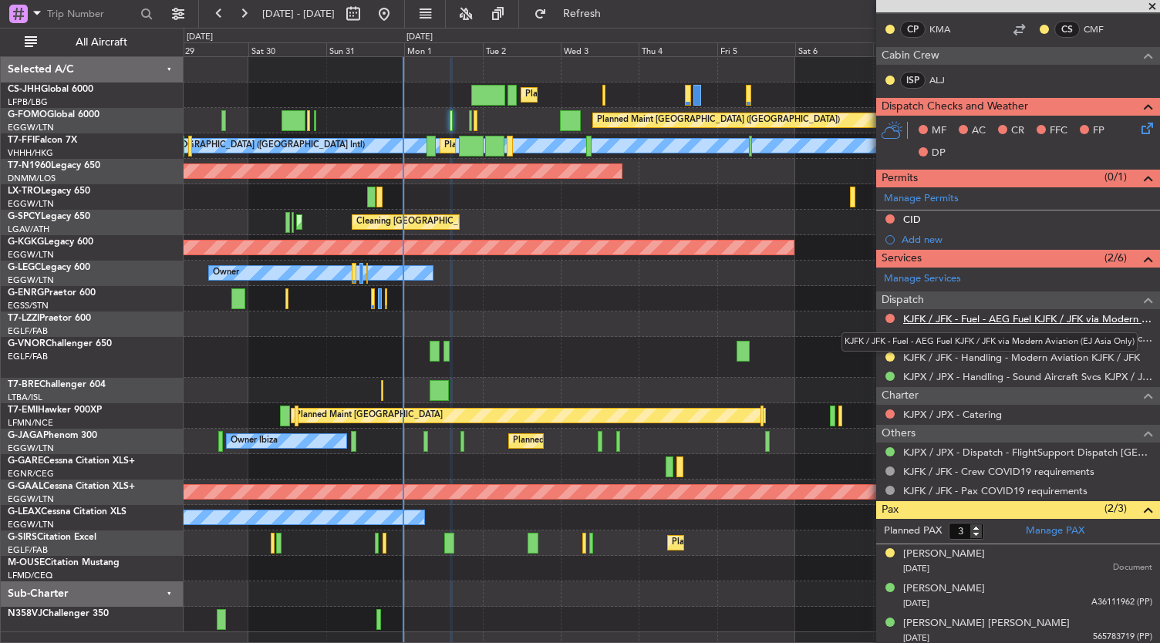
click at [1008, 314] on link "KJFK / JFK - Fuel - AEG Fuel KJFK / JFK via Modern Aviation (EJ Asia Only)" at bounding box center [1027, 318] width 249 height 13
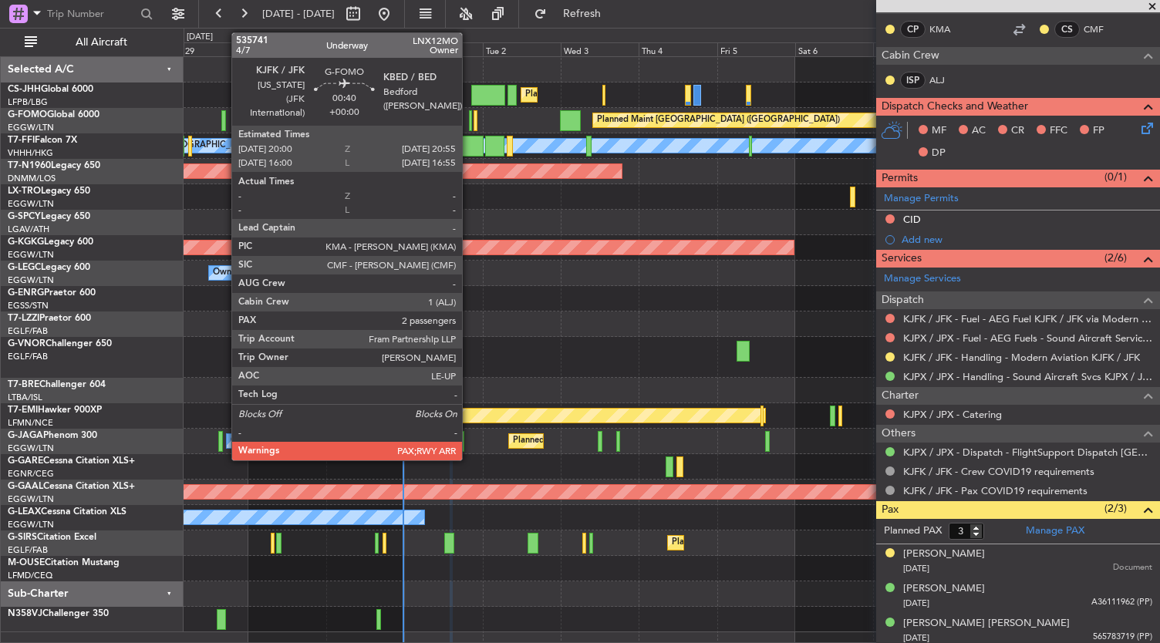
click at [469, 120] on div at bounding box center [470, 120] width 3 height 21
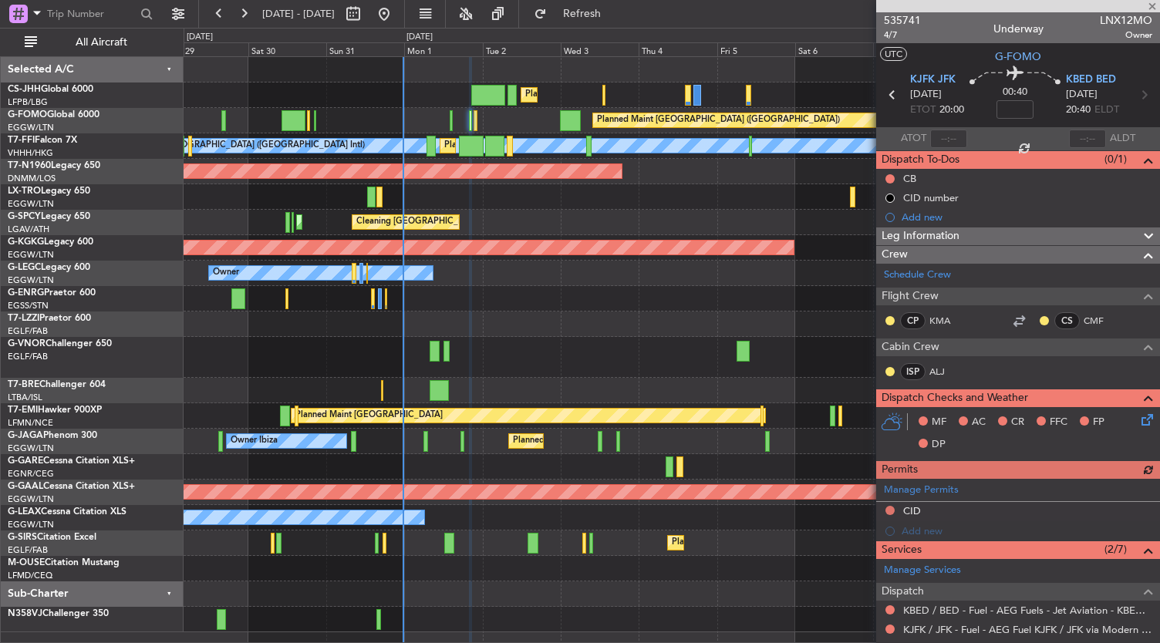
scroll to position [276, 0]
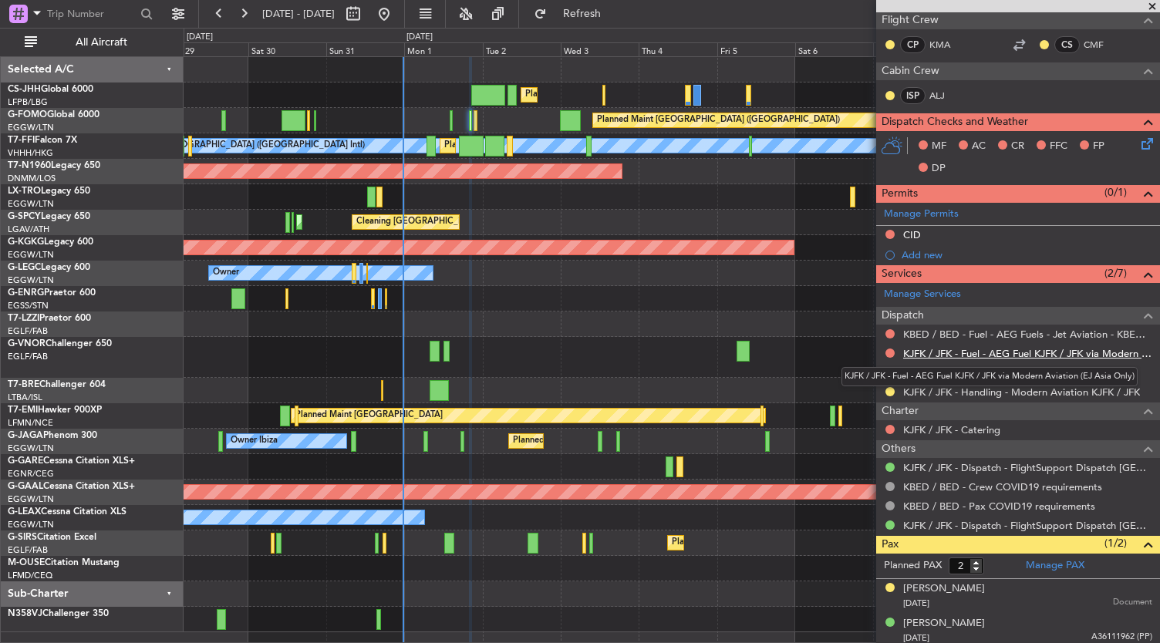
click at [975, 353] on link "KJFK / JFK - Fuel - AEG Fuel KJFK / JFK via Modern Aviation (EJ Asia Only)" at bounding box center [1027, 353] width 249 height 13
click at [1008, 353] on link "KJFK / JFK - Fuel - AEG Fuel KJFK / JFK via Modern Aviation (EJ Asia Only)" at bounding box center [1027, 353] width 249 height 13
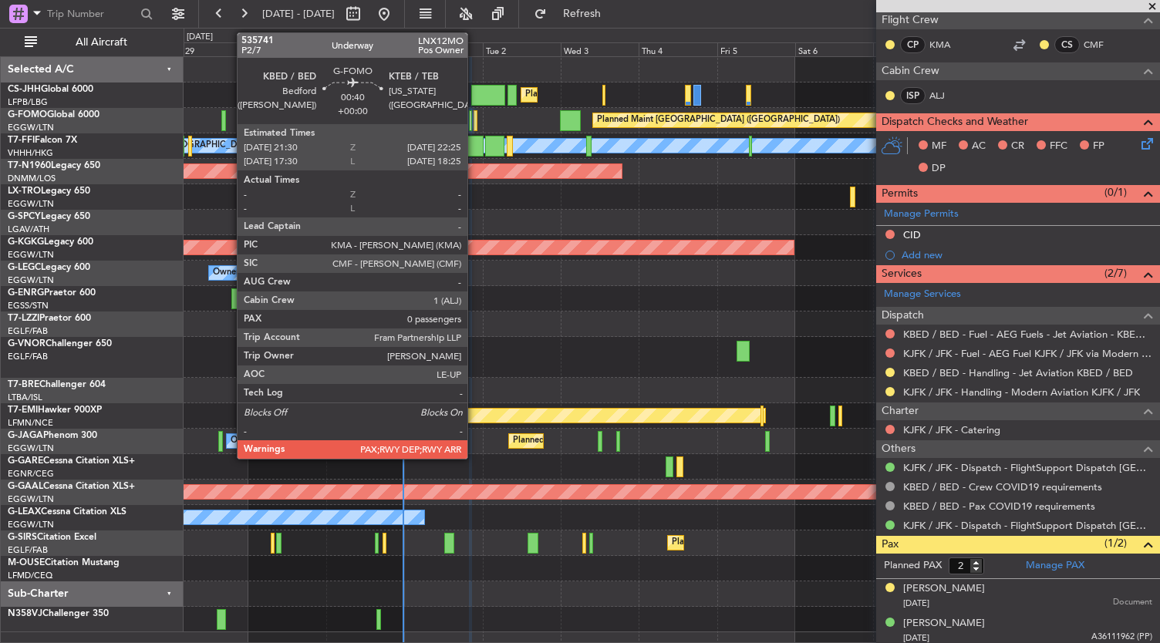
click at [475, 124] on div at bounding box center [475, 120] width 3 height 21
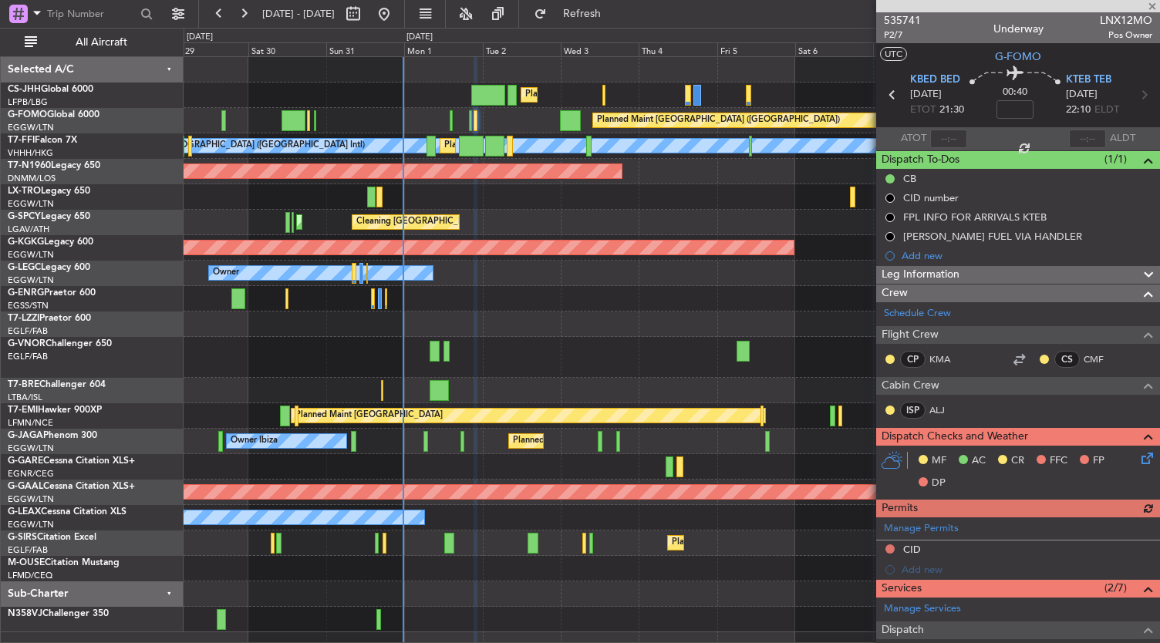
scroll to position [284, 0]
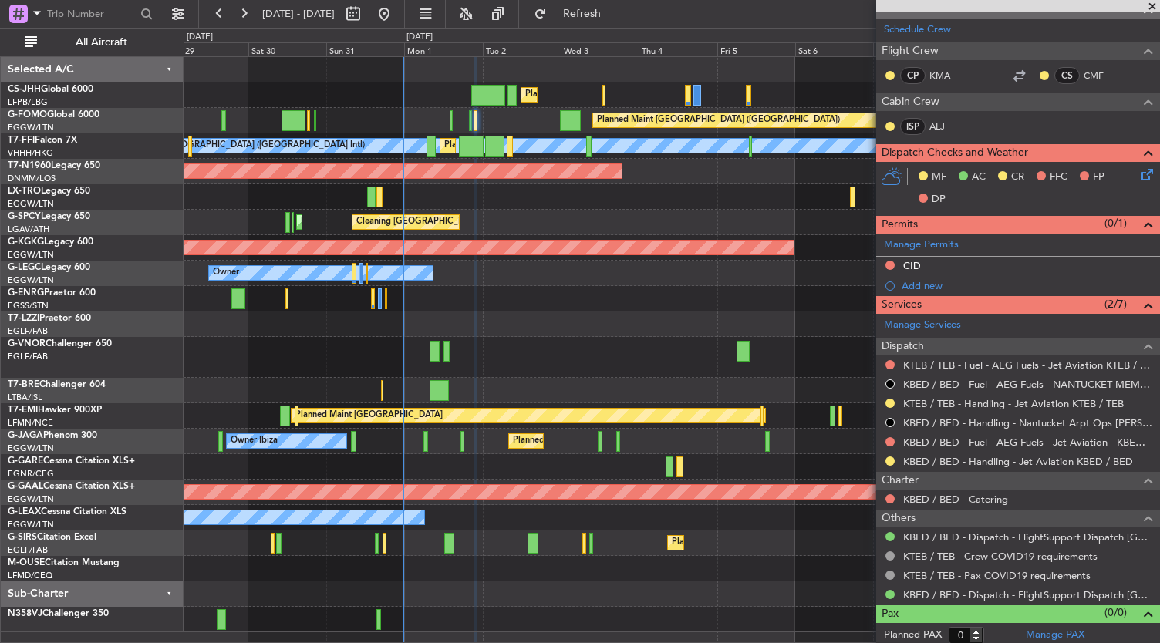
click at [660, 280] on div "Owner Owner" at bounding box center [672, 273] width 977 height 25
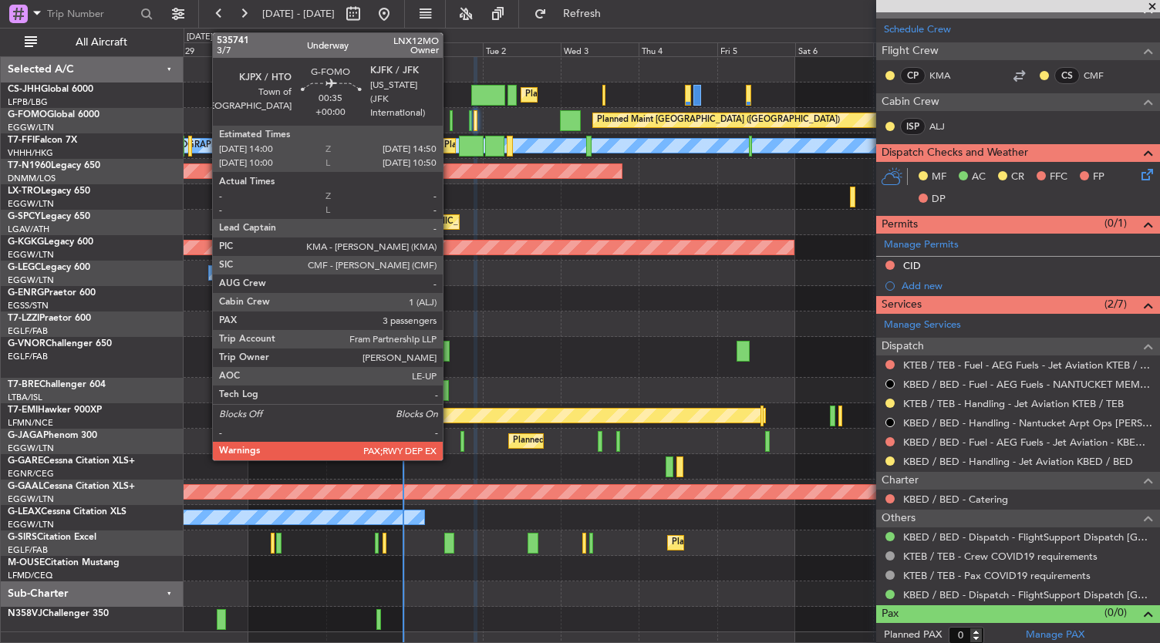
click at [451, 123] on div at bounding box center [451, 120] width 3 height 21
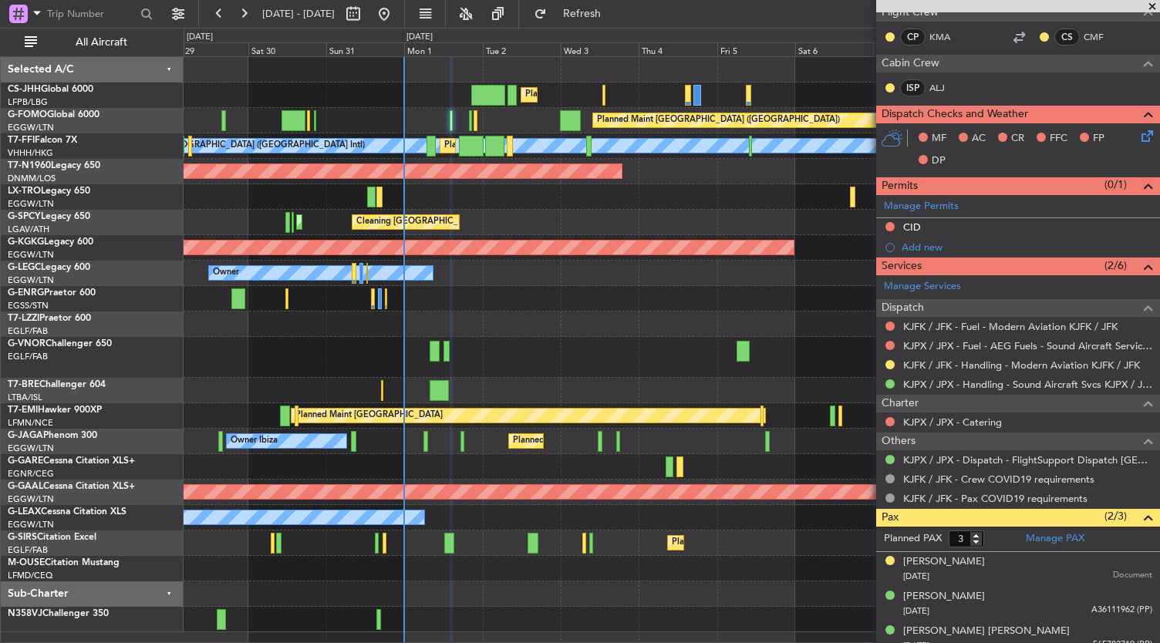
scroll to position [0, 0]
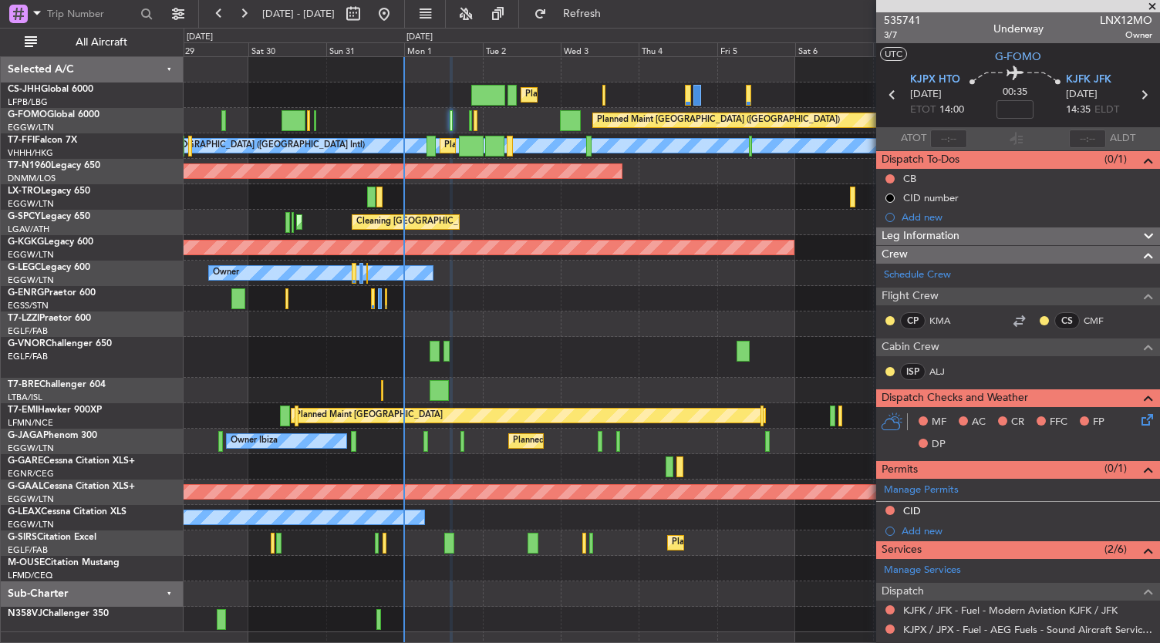
click at [714, 314] on div "Owner Unplanned Maint [GEOGRAPHIC_DATA] ([GEOGRAPHIC_DATA])" at bounding box center [672, 324] width 977 height 25
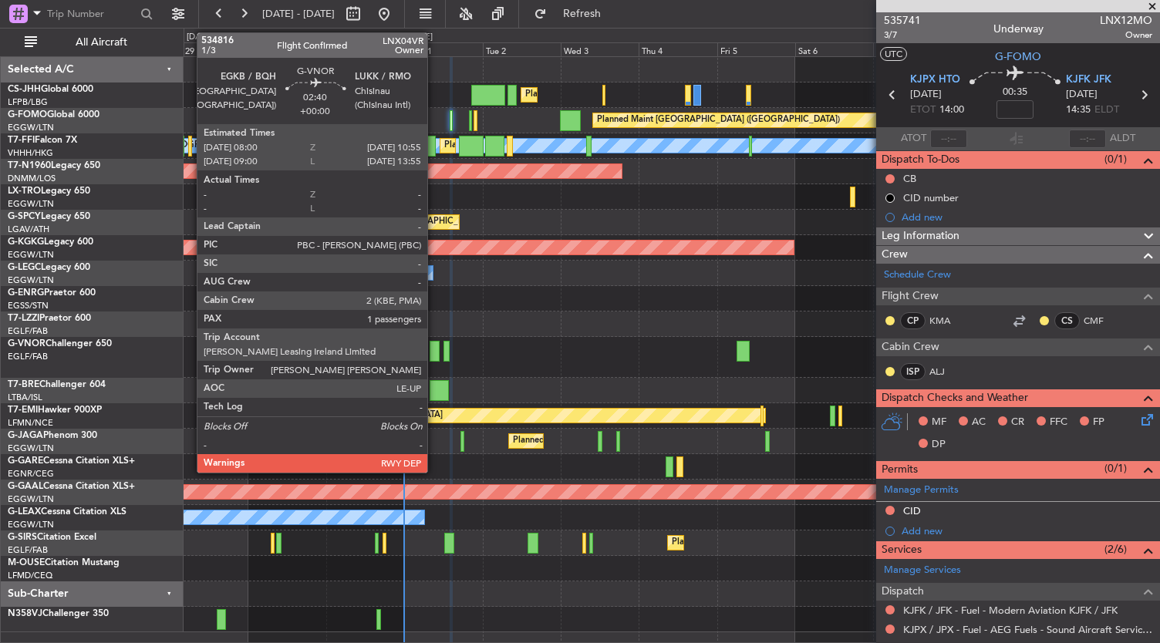
click at [435, 354] on div at bounding box center [435, 351] width 10 height 21
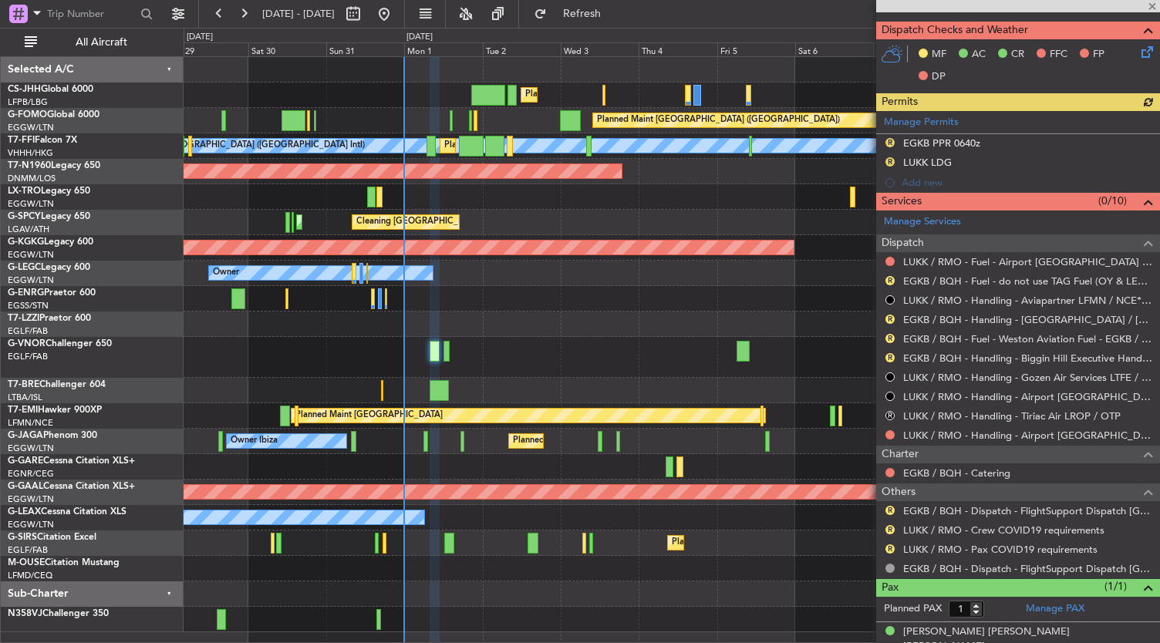
scroll to position [392, 0]
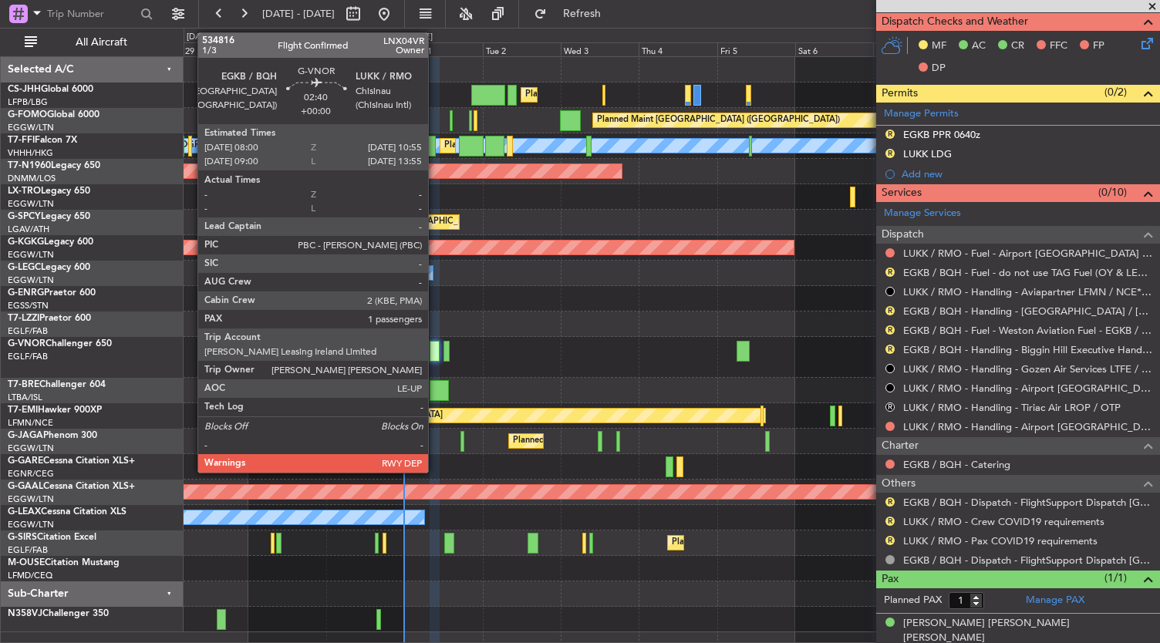
click at [436, 354] on div at bounding box center [435, 351] width 10 height 21
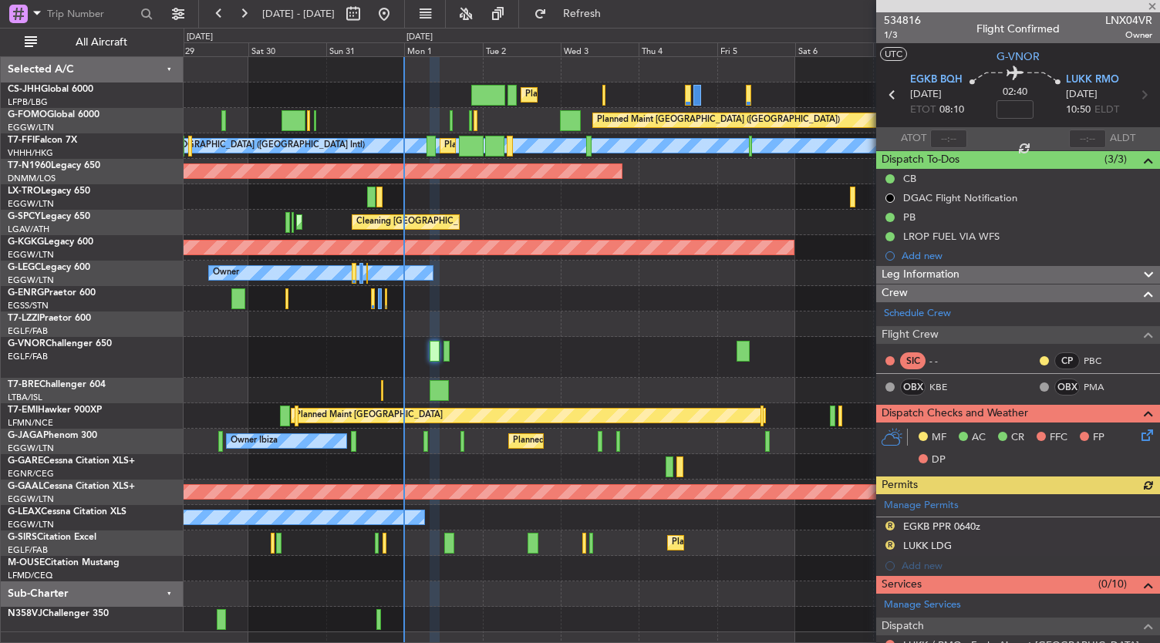
scroll to position [357, 0]
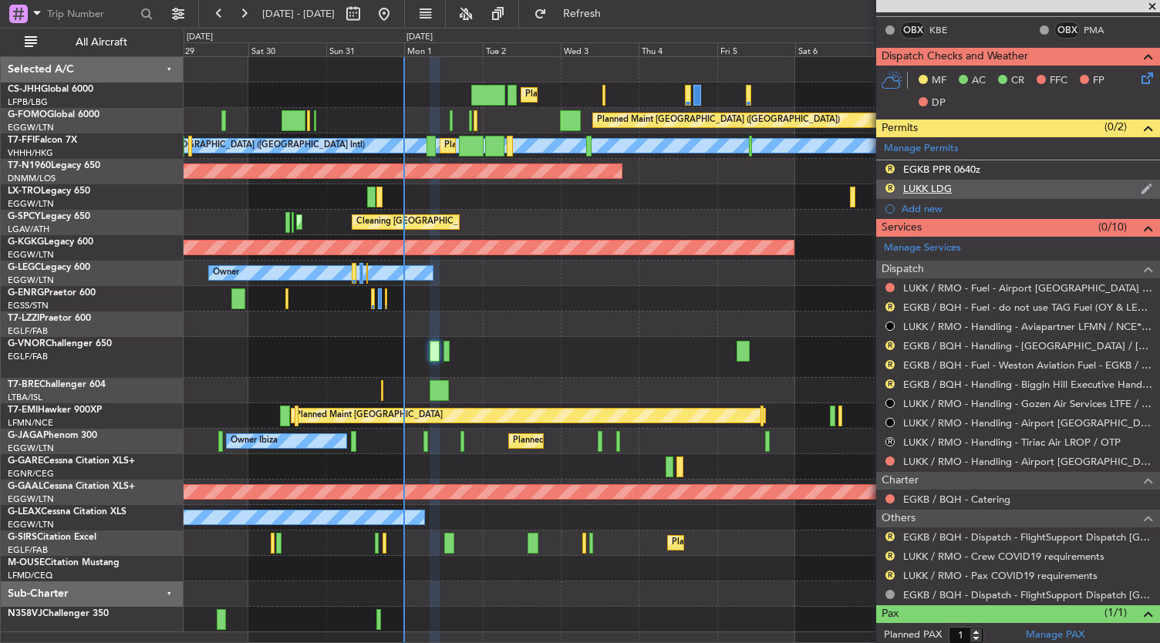
click at [935, 186] on div "LUKK LDG" at bounding box center [927, 188] width 49 height 13
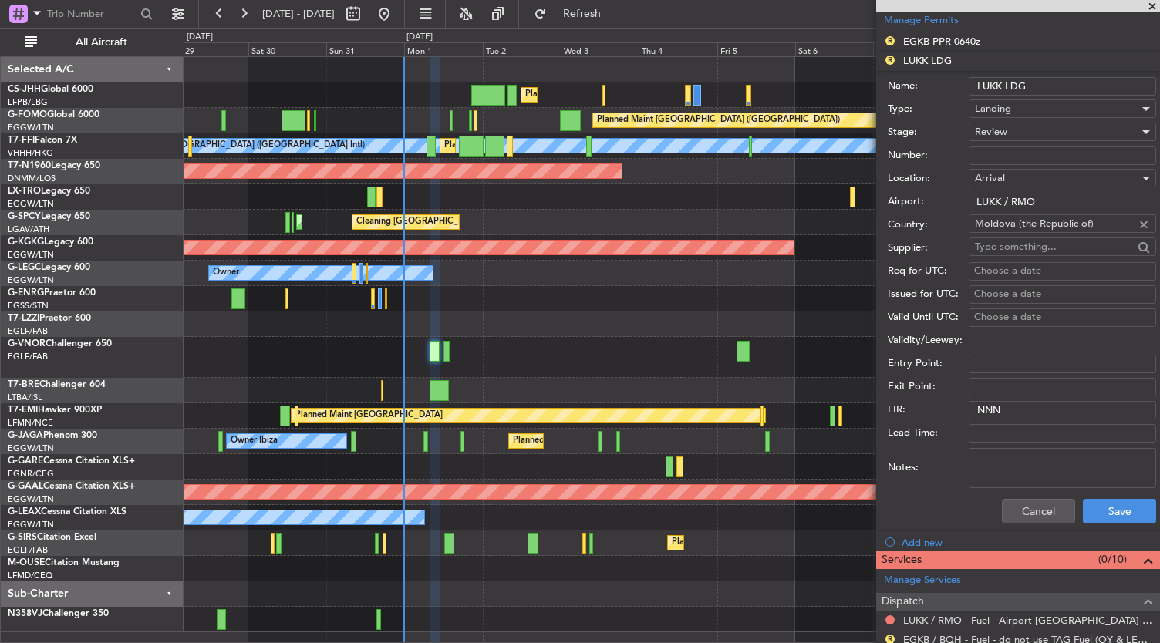
scroll to position [853, 0]
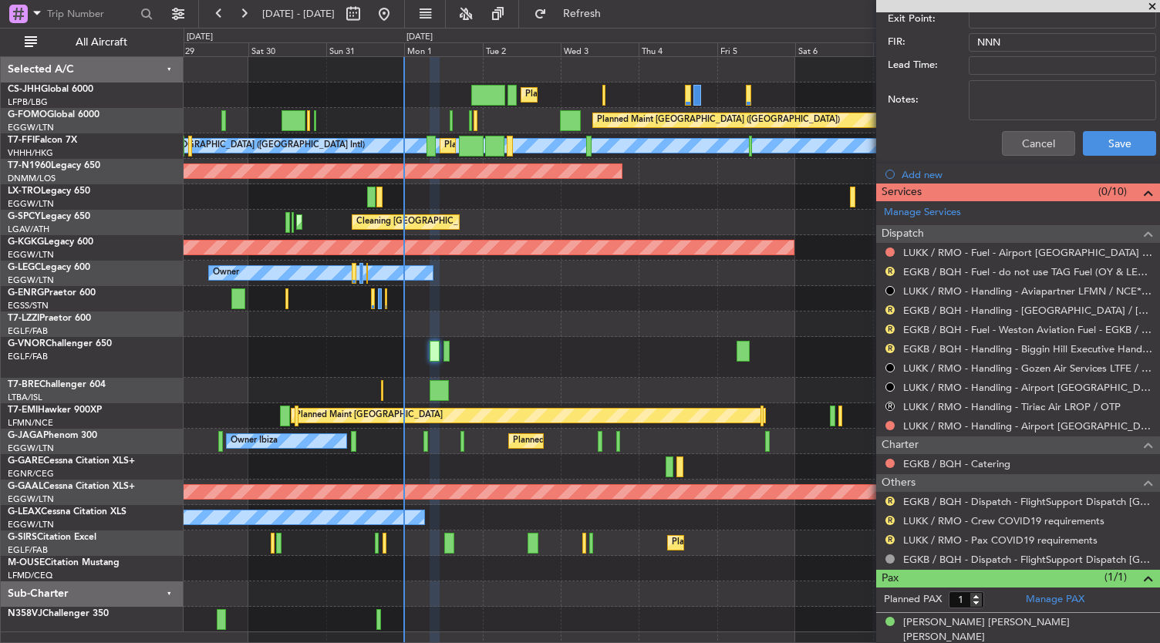
click at [624, 314] on div "Owner Unplanned Maint [GEOGRAPHIC_DATA] ([GEOGRAPHIC_DATA])" at bounding box center [672, 324] width 977 height 25
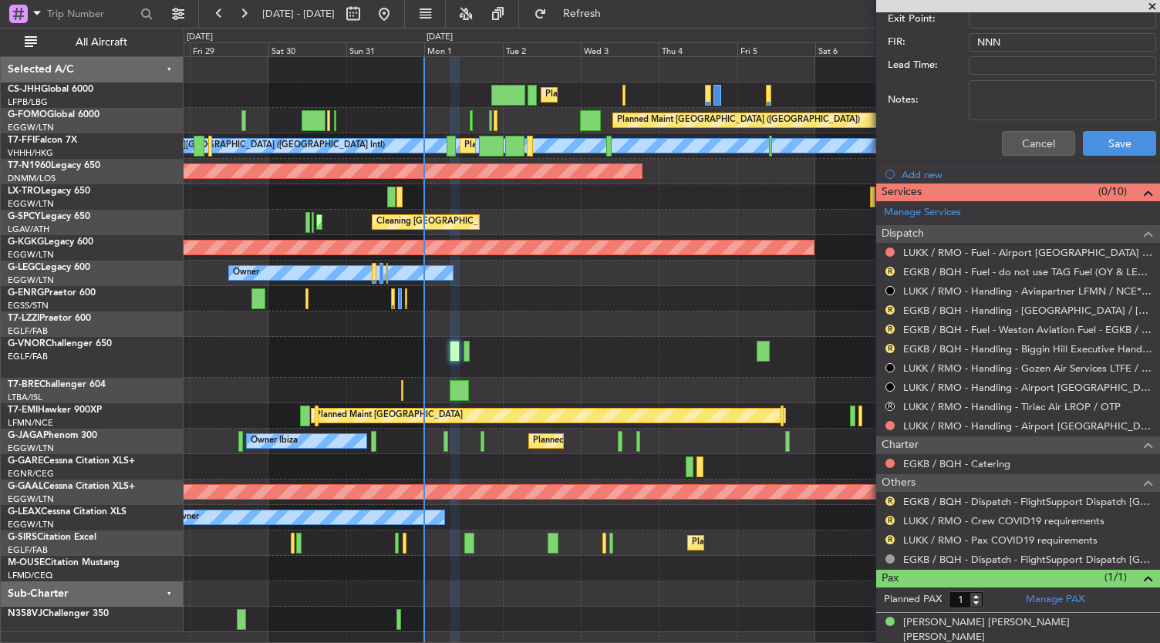
click at [603, 384] on div "Planned Maint [GEOGRAPHIC_DATA] ([GEOGRAPHIC_DATA]) Planned Maint [GEOGRAPHIC_D…" at bounding box center [672, 345] width 977 height 576
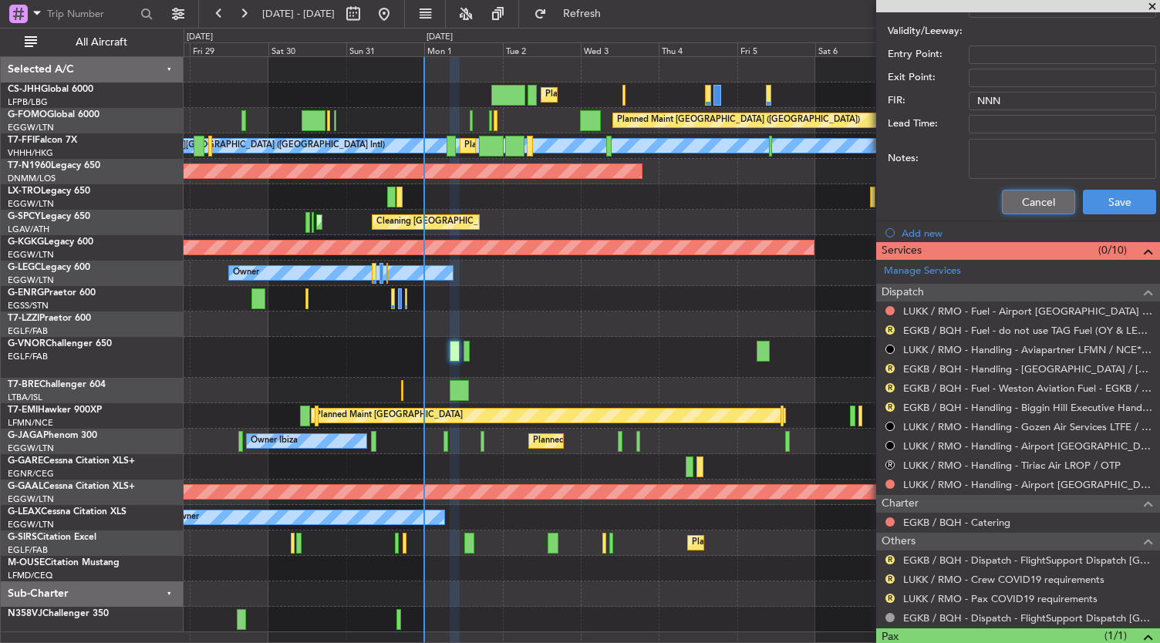
click at [1019, 207] on button "Cancel" at bounding box center [1038, 202] width 73 height 25
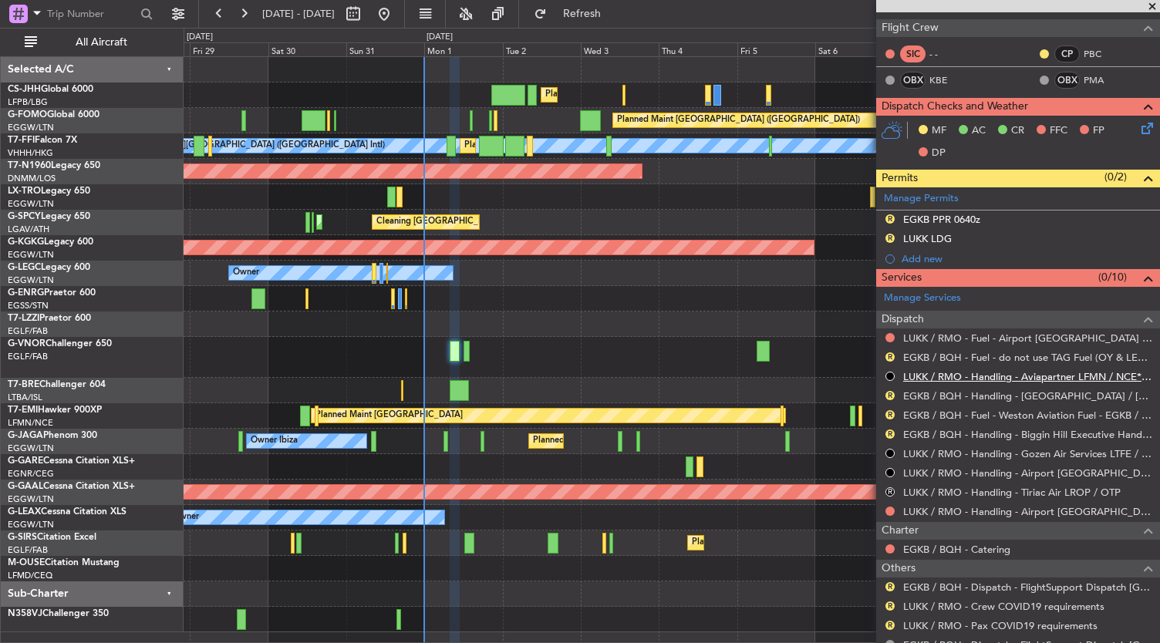
scroll to position [307, 0]
click at [525, 285] on div "Planned Maint [GEOGRAPHIC_DATA] ([GEOGRAPHIC_DATA]) Planned Maint [GEOGRAPHIC_D…" at bounding box center [672, 345] width 977 height 576
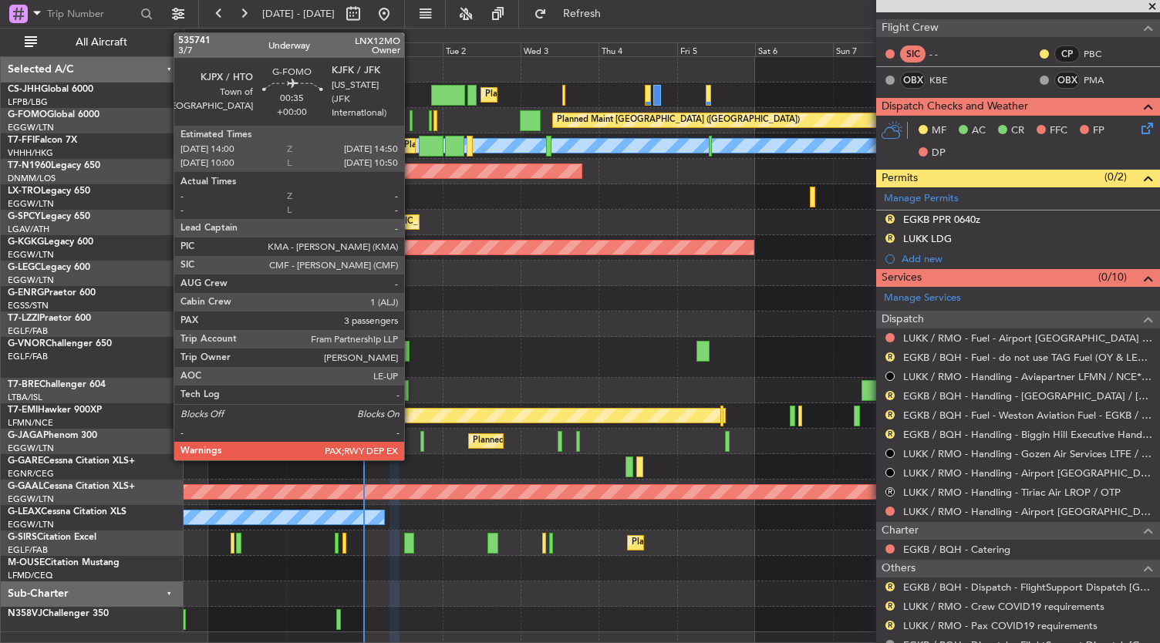
click at [412, 126] on div at bounding box center [411, 120] width 3 height 21
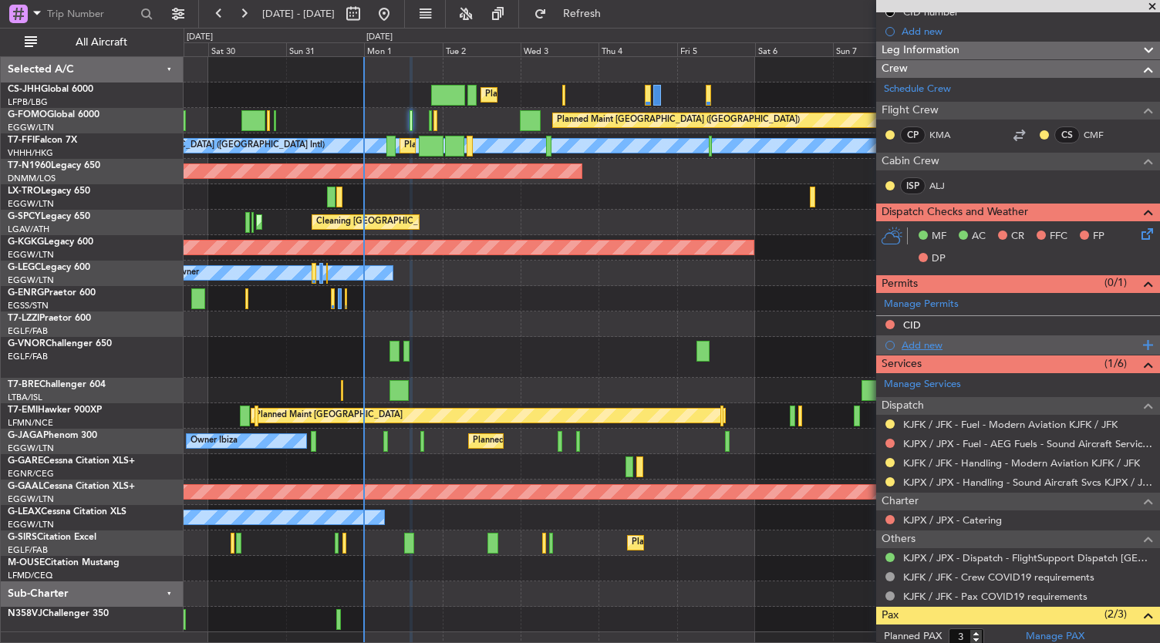
scroll to position [255, 0]
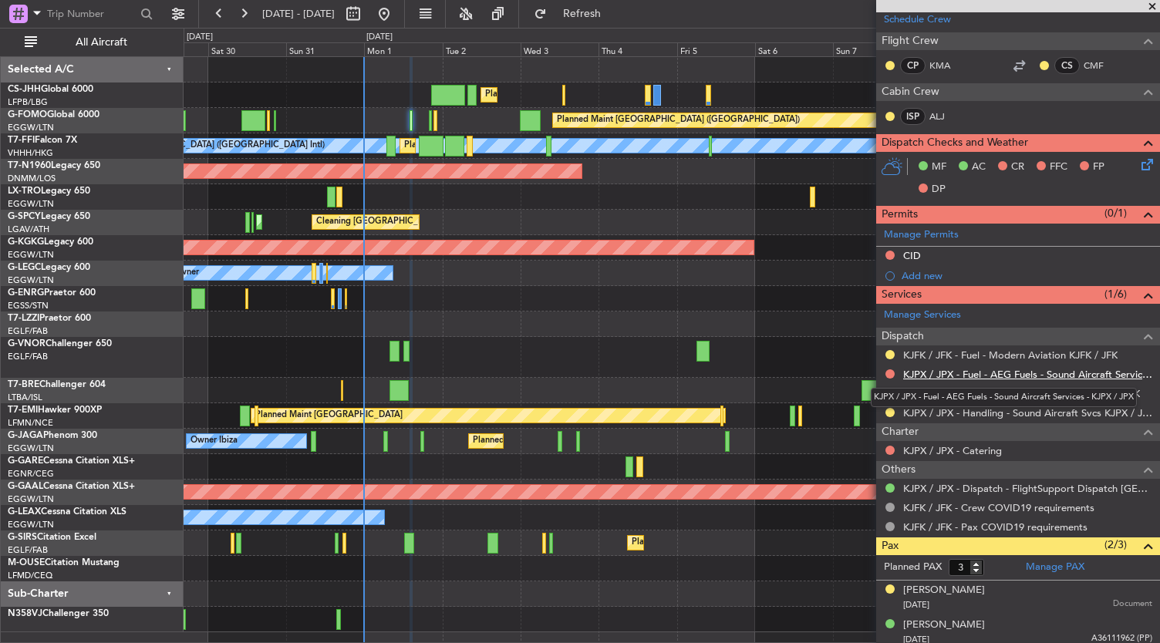
click at [1021, 373] on link "KJPX / JPX - Fuel - AEG Fuels - Sound Aircraft Services - KJPX / JPX" at bounding box center [1027, 374] width 249 height 13
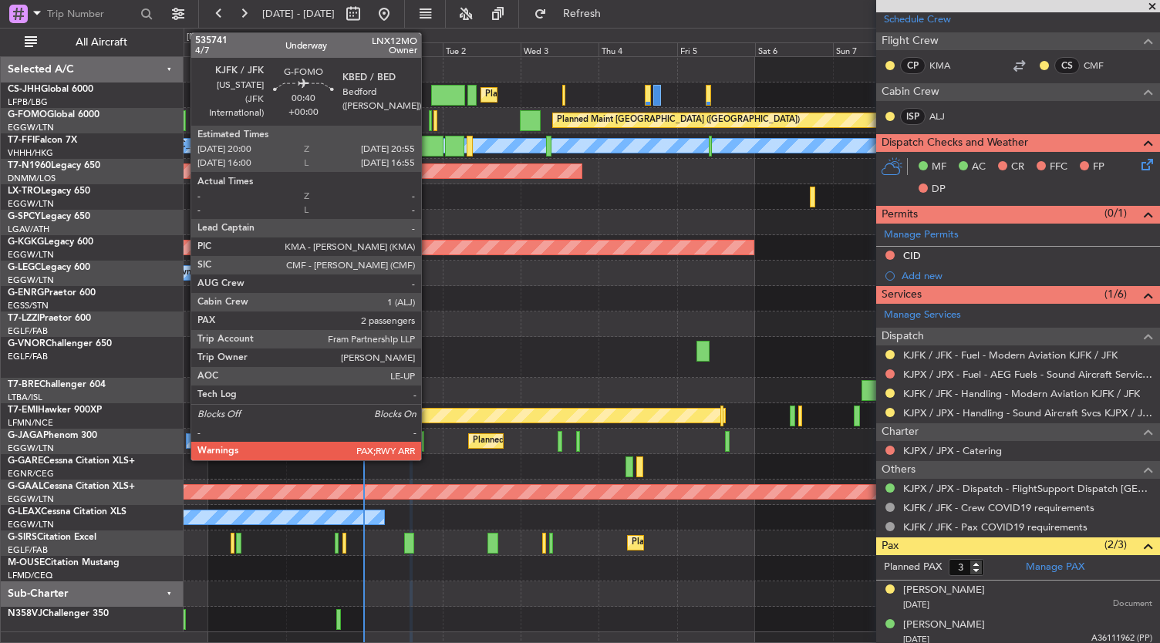
click at [429, 118] on div at bounding box center [430, 120] width 3 height 21
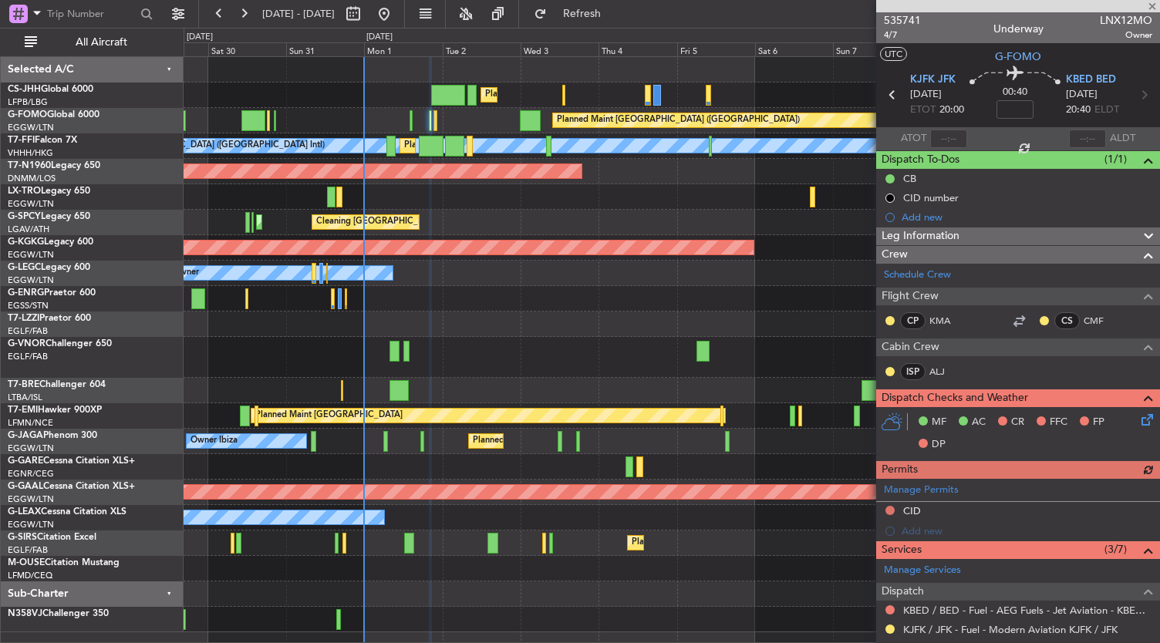
scroll to position [276, 0]
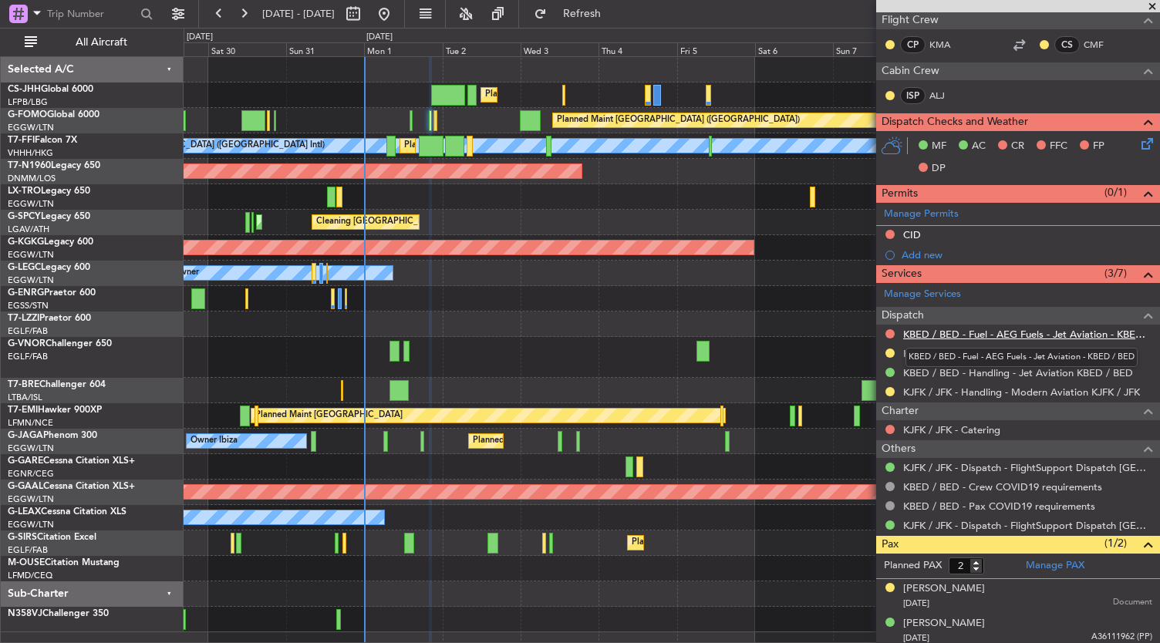
click at [974, 332] on link "KBED / BED - Fuel - AEG Fuels - Jet Aviation - KBED / BED" at bounding box center [1027, 334] width 249 height 13
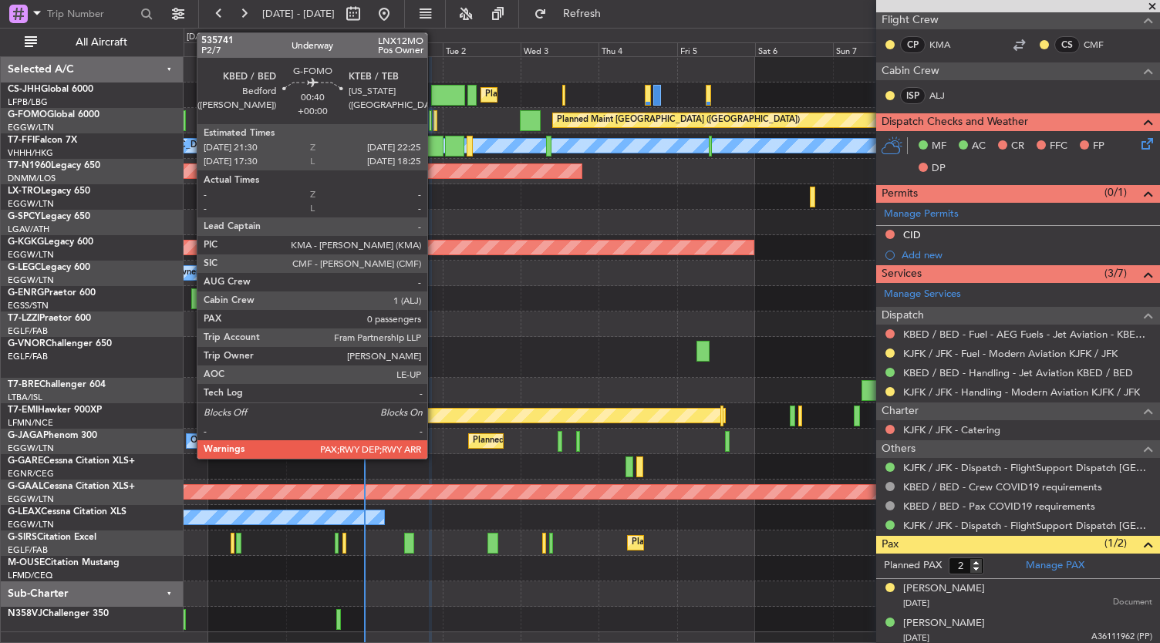
click at [435, 118] on div at bounding box center [435, 120] width 3 height 21
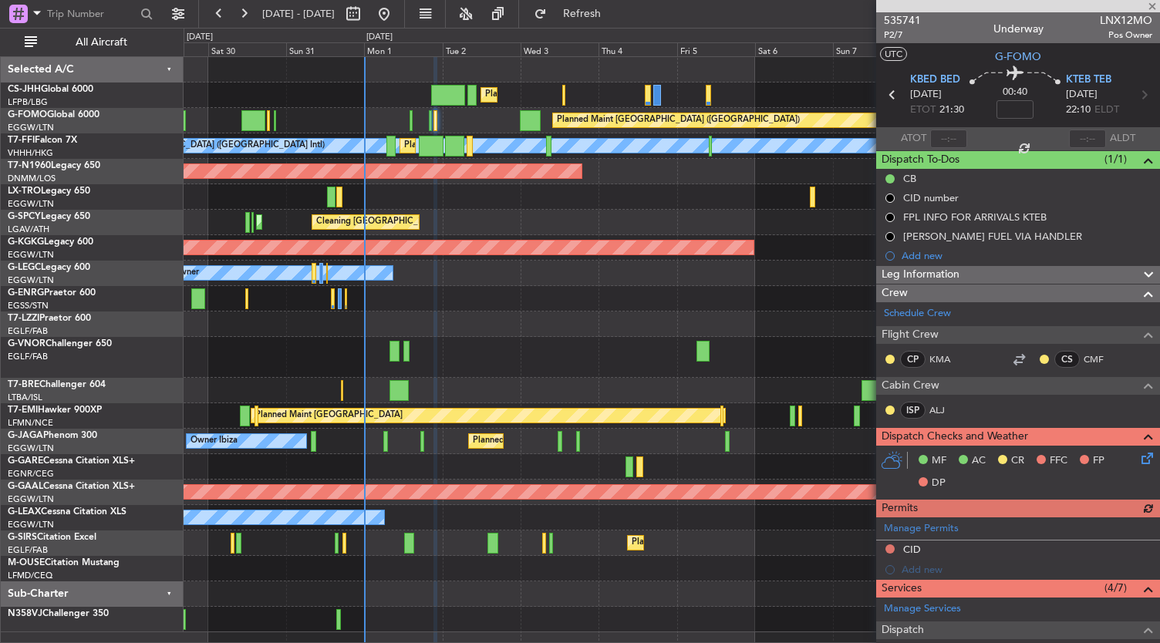
scroll to position [284, 0]
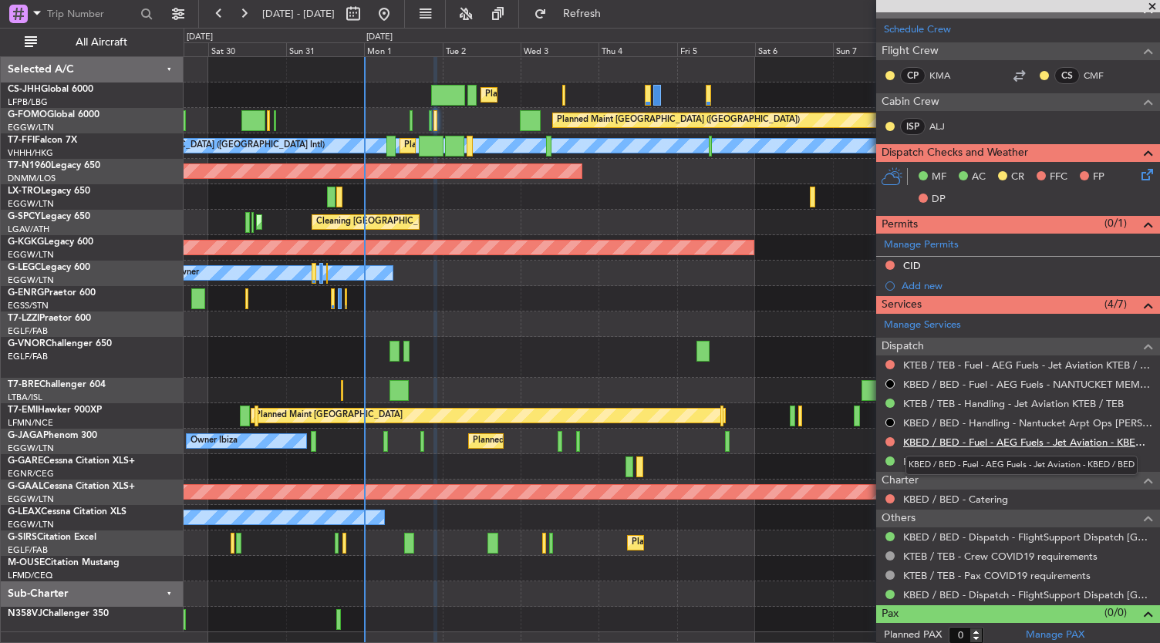
click at [997, 442] on link "KBED / BED - Fuel - AEG Fuels - Jet Aviation - KBED / BED" at bounding box center [1027, 442] width 249 height 13
click at [1097, 362] on link "KTEB / TEB - Fuel - AEG Fuels - Jet Aviation KTEB / TEB" at bounding box center [1027, 365] width 249 height 13
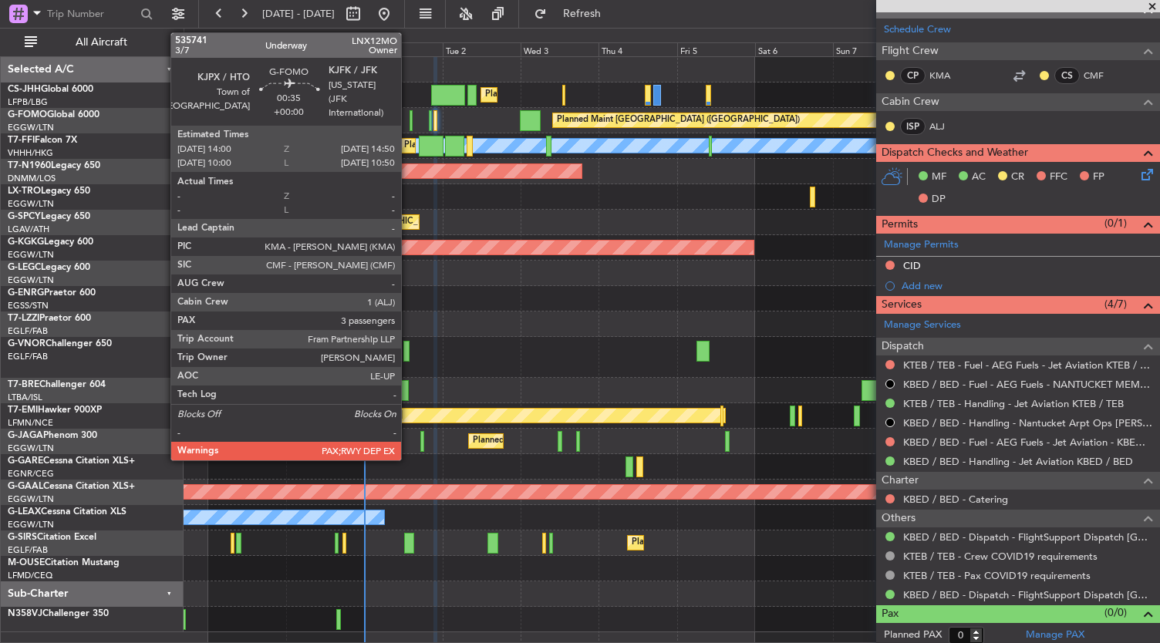
click at [410, 121] on div at bounding box center [411, 120] width 3 height 21
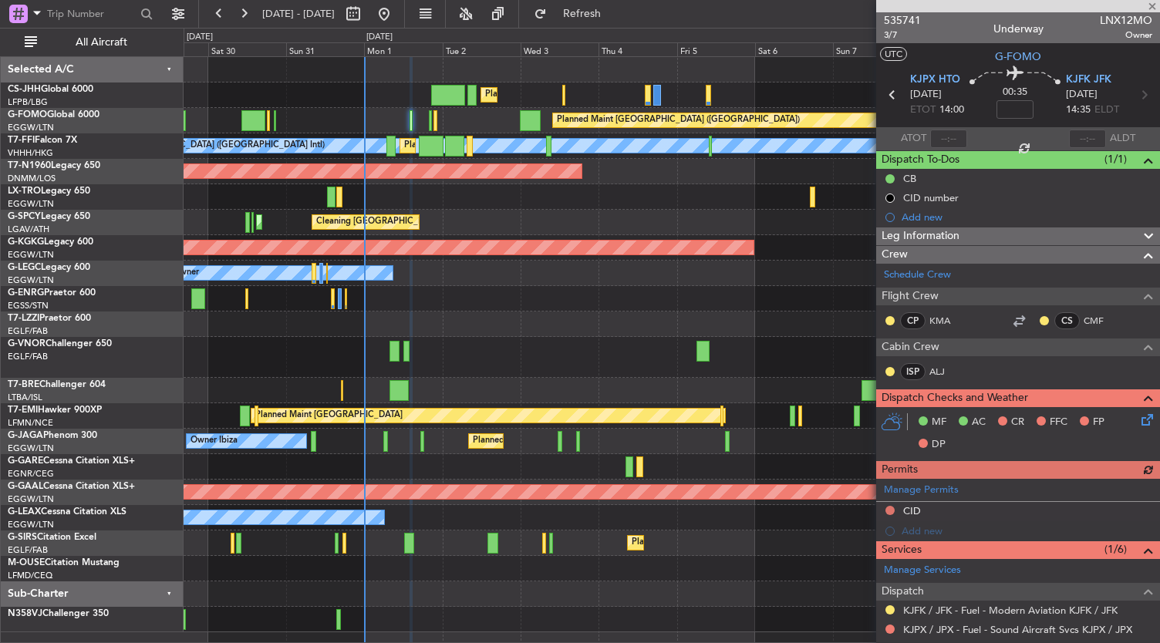
scroll to position [235, 0]
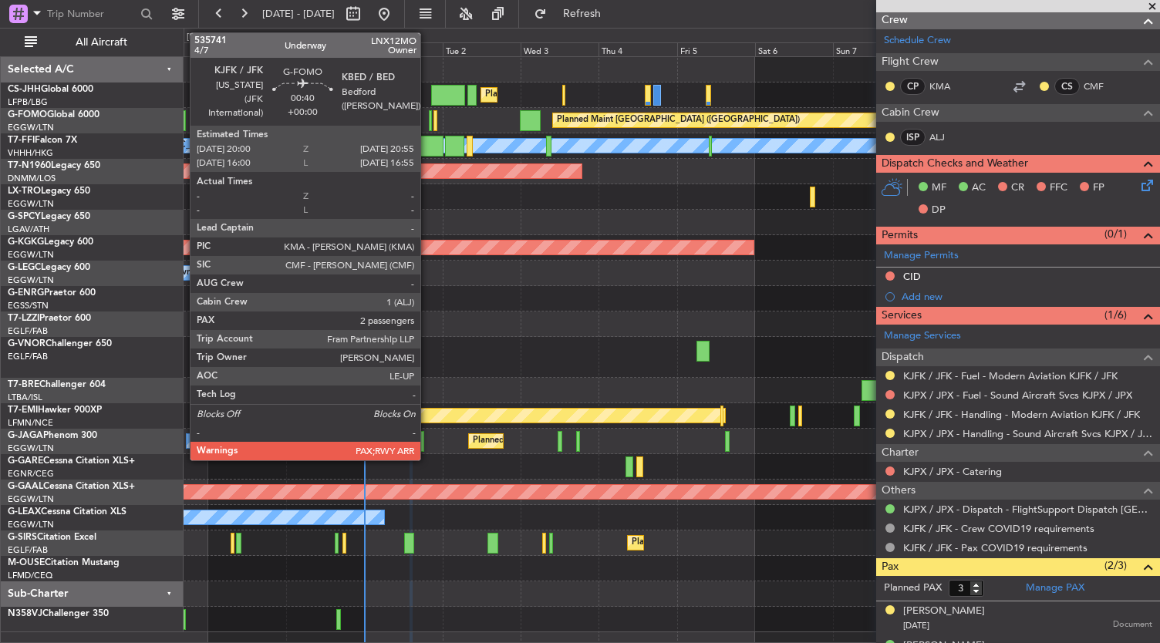
click at [429, 124] on div at bounding box center [430, 120] width 3 height 21
click at [430, 121] on div at bounding box center [430, 120] width 3 height 21
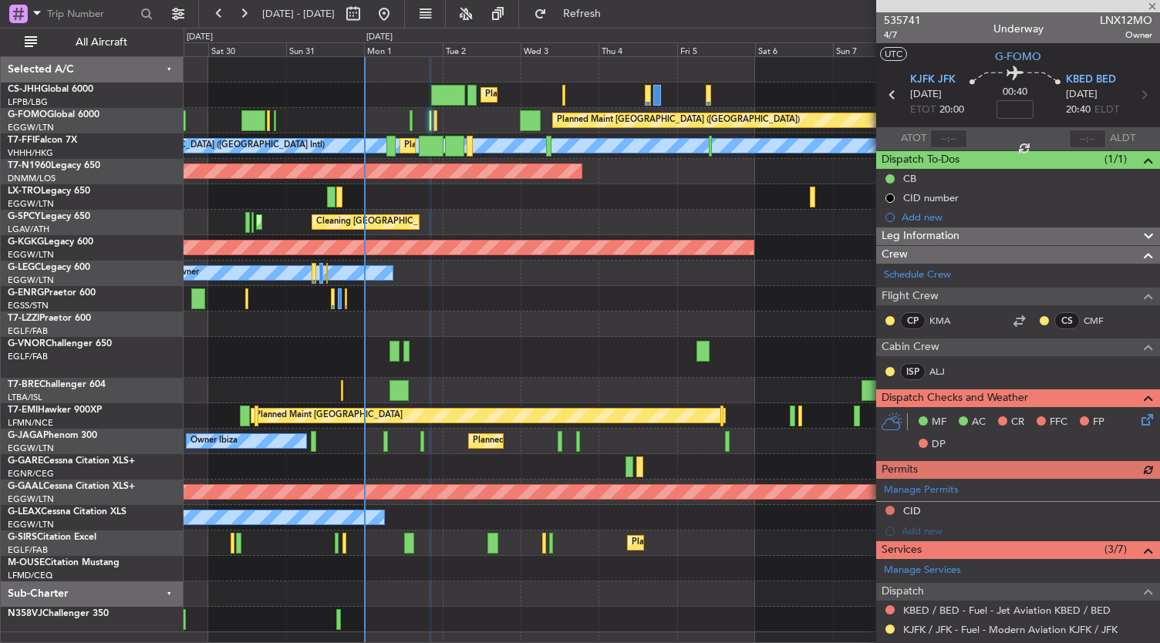
scroll to position [276, 0]
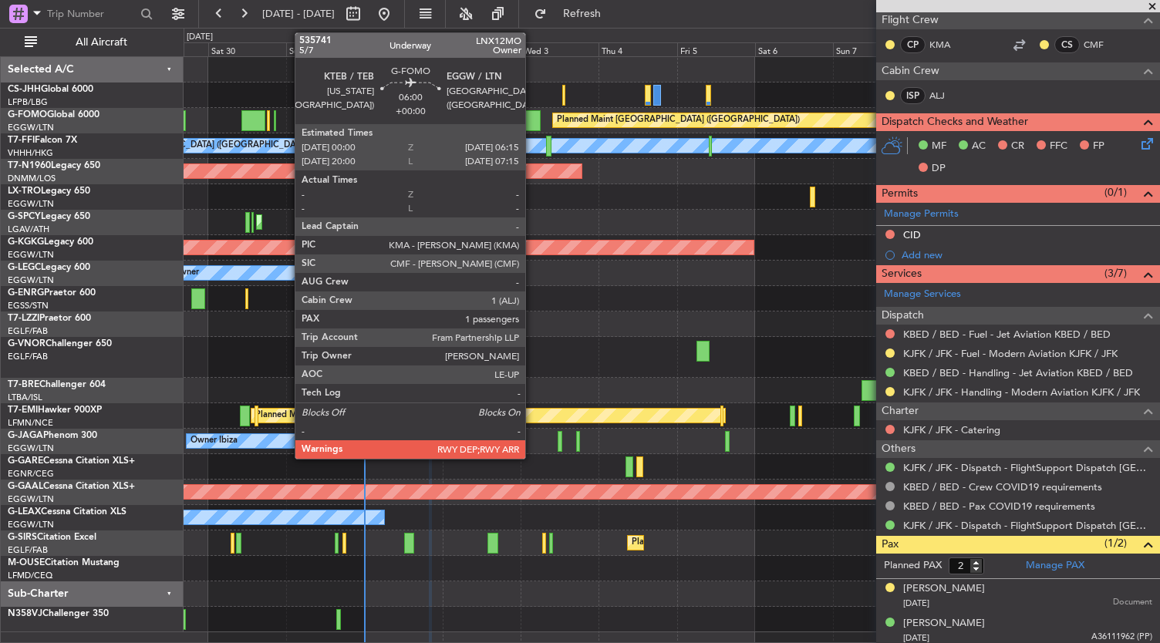
click at [533, 123] on div at bounding box center [530, 120] width 21 height 21
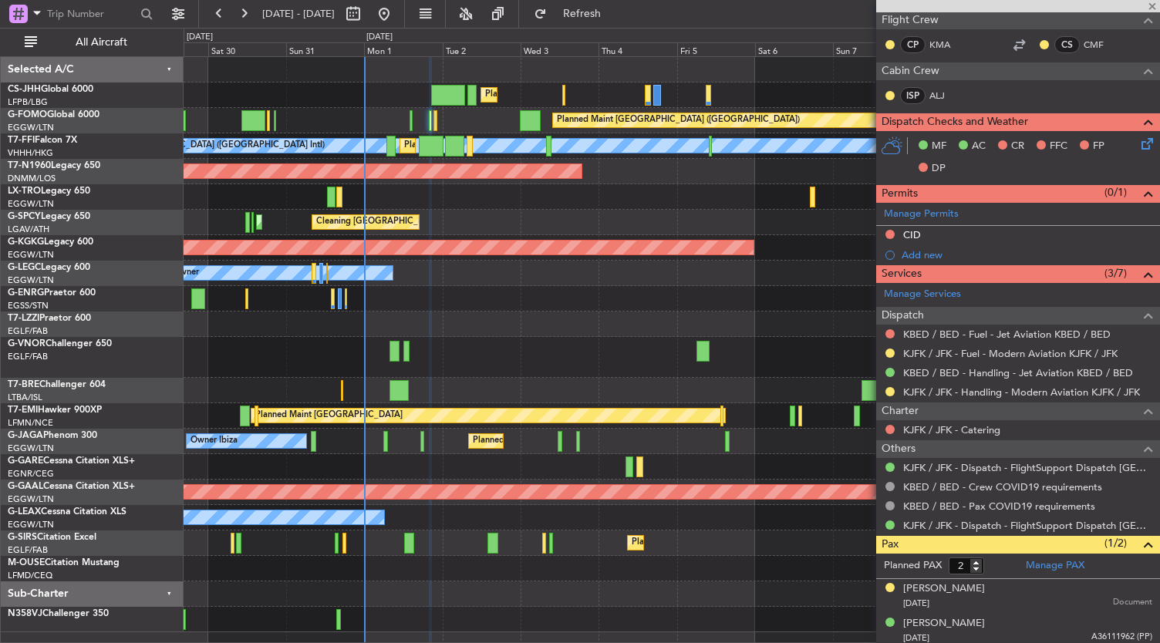
type input "1"
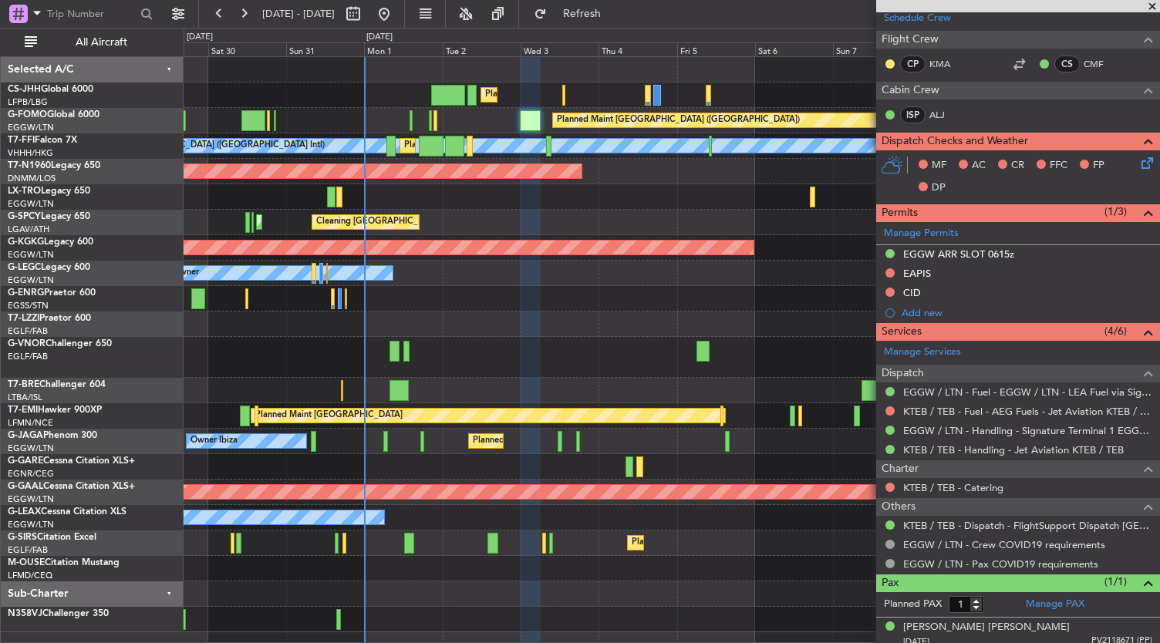
scroll to position [296, 0]
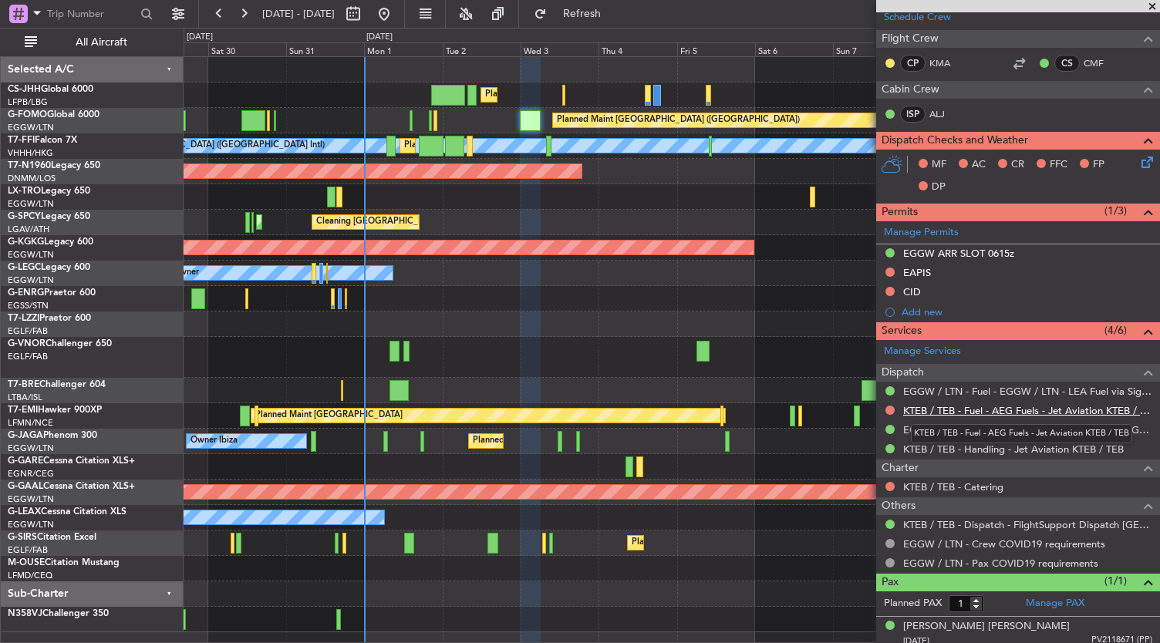
click at [986, 408] on link "KTEB / TEB - Fuel - AEG Fuels - Jet Aviation KTEB / TEB" at bounding box center [1027, 410] width 249 height 13
